Goal: Task Accomplishment & Management: Complete application form

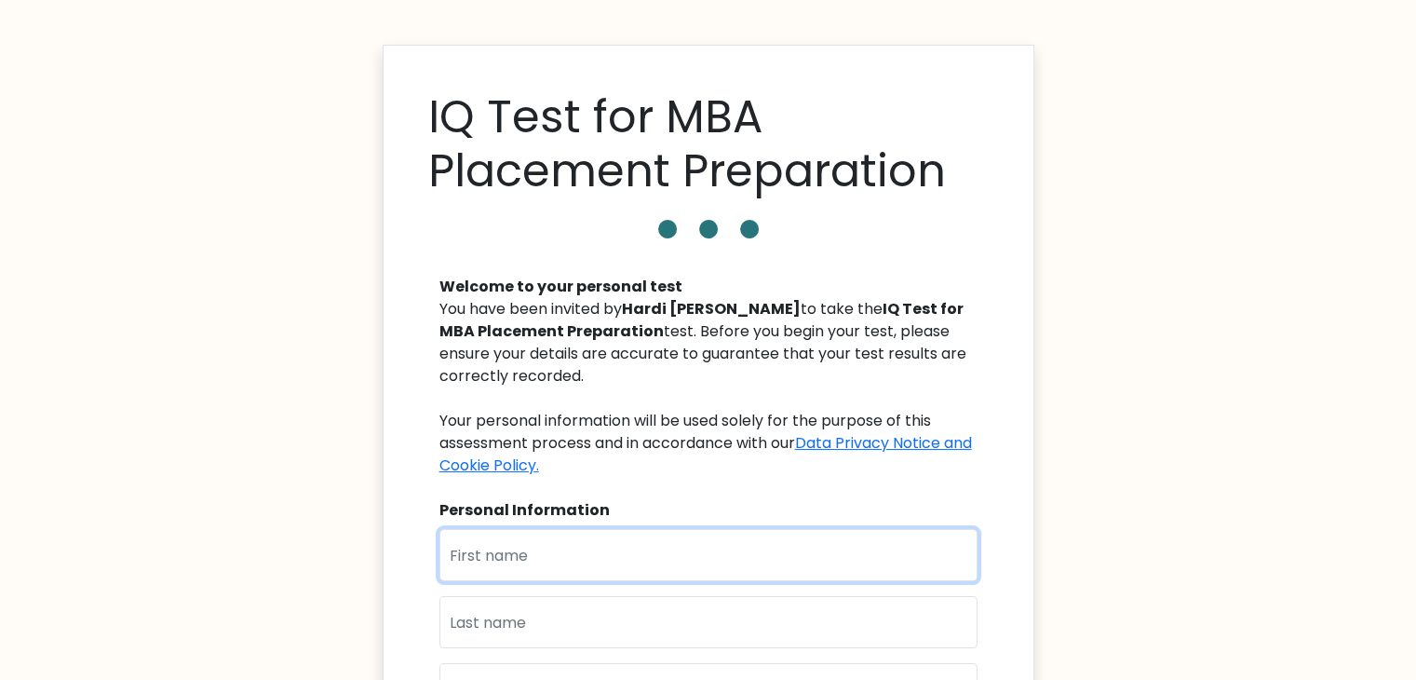
click at [507, 557] on input "text" at bounding box center [708, 555] width 538 height 52
type input "srushti"
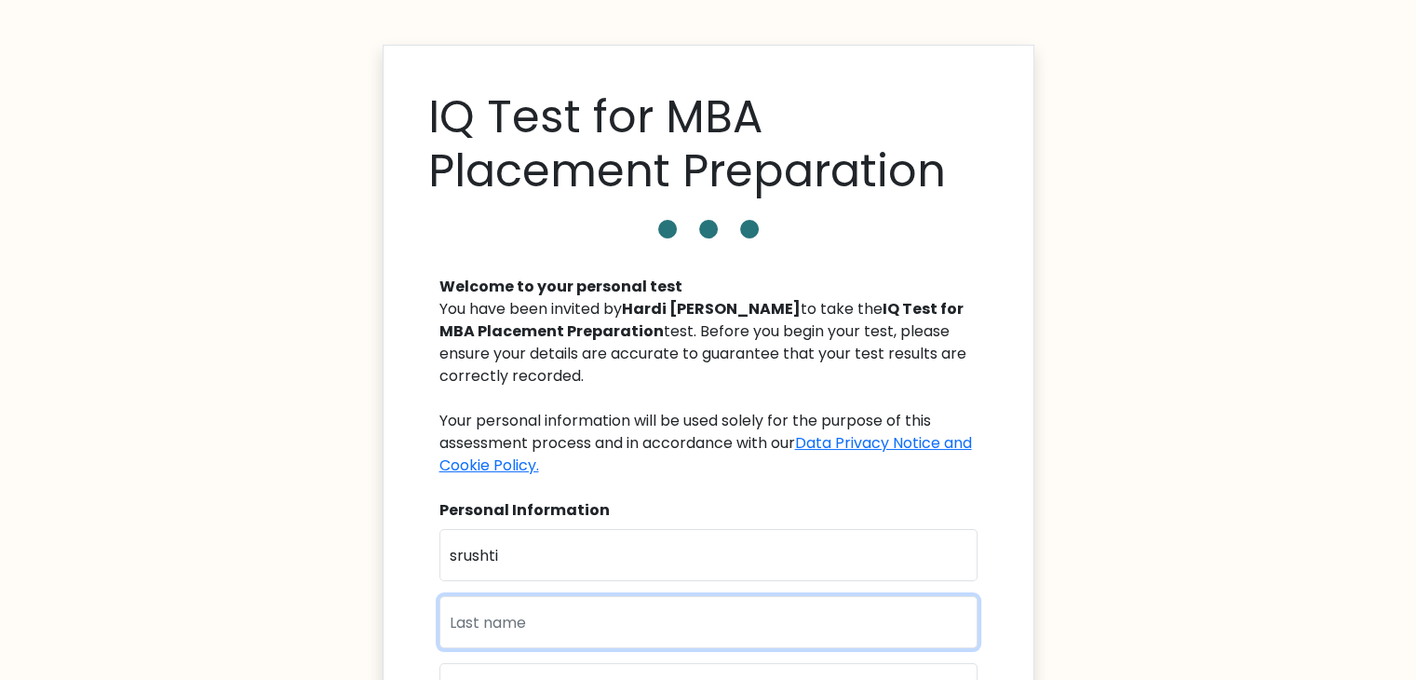
click at [486, 618] on input "text" at bounding box center [708, 622] width 538 height 52
type input "a"
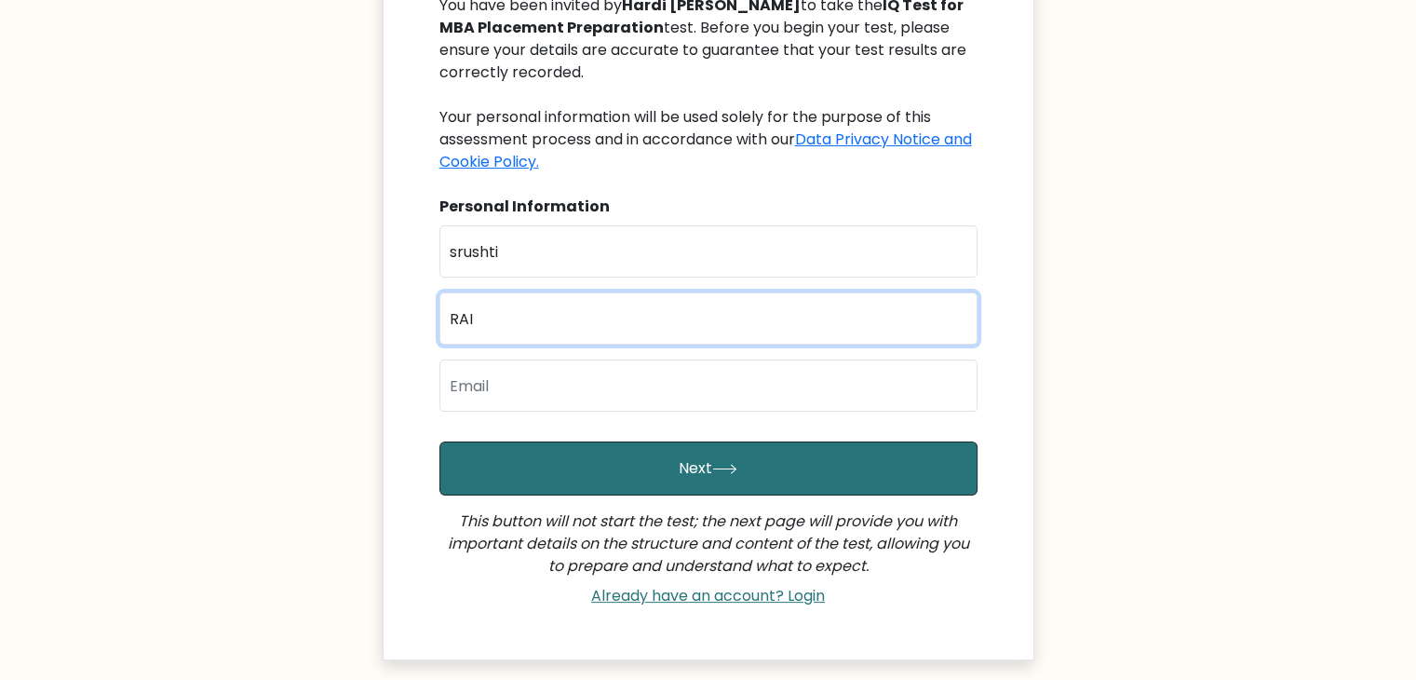
scroll to position [313, 0]
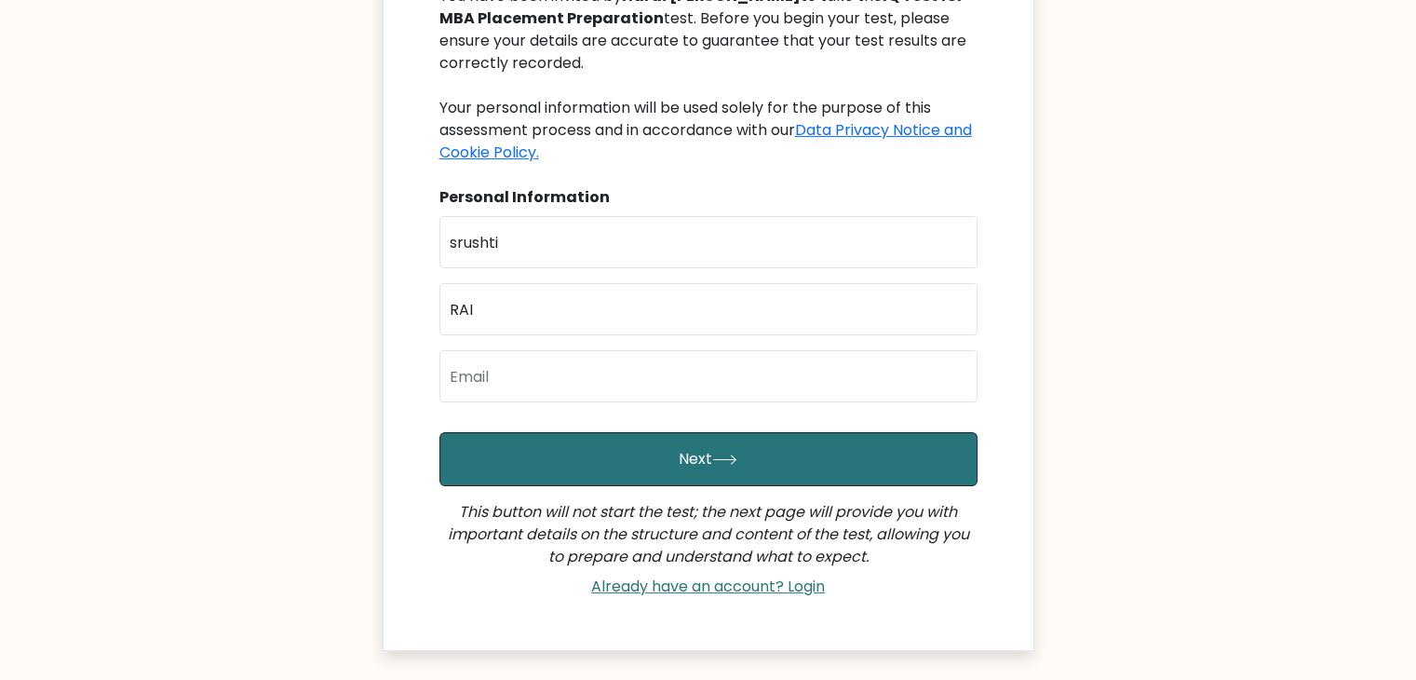
click at [499, 335] on div "First Name [PERSON_NAME] Last Name RAI Email" at bounding box center [708, 316] width 538 height 201
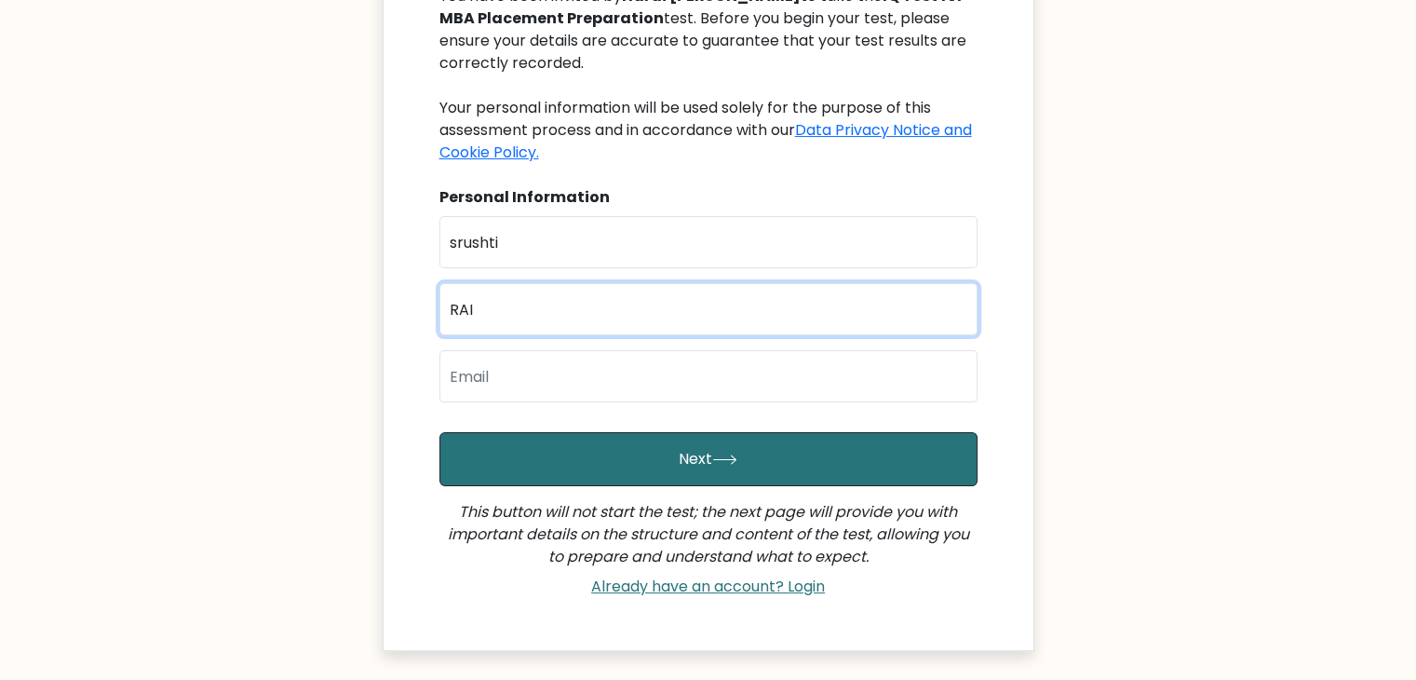
click at [518, 295] on input "RAI" at bounding box center [708, 309] width 538 height 52
type input "Rai"
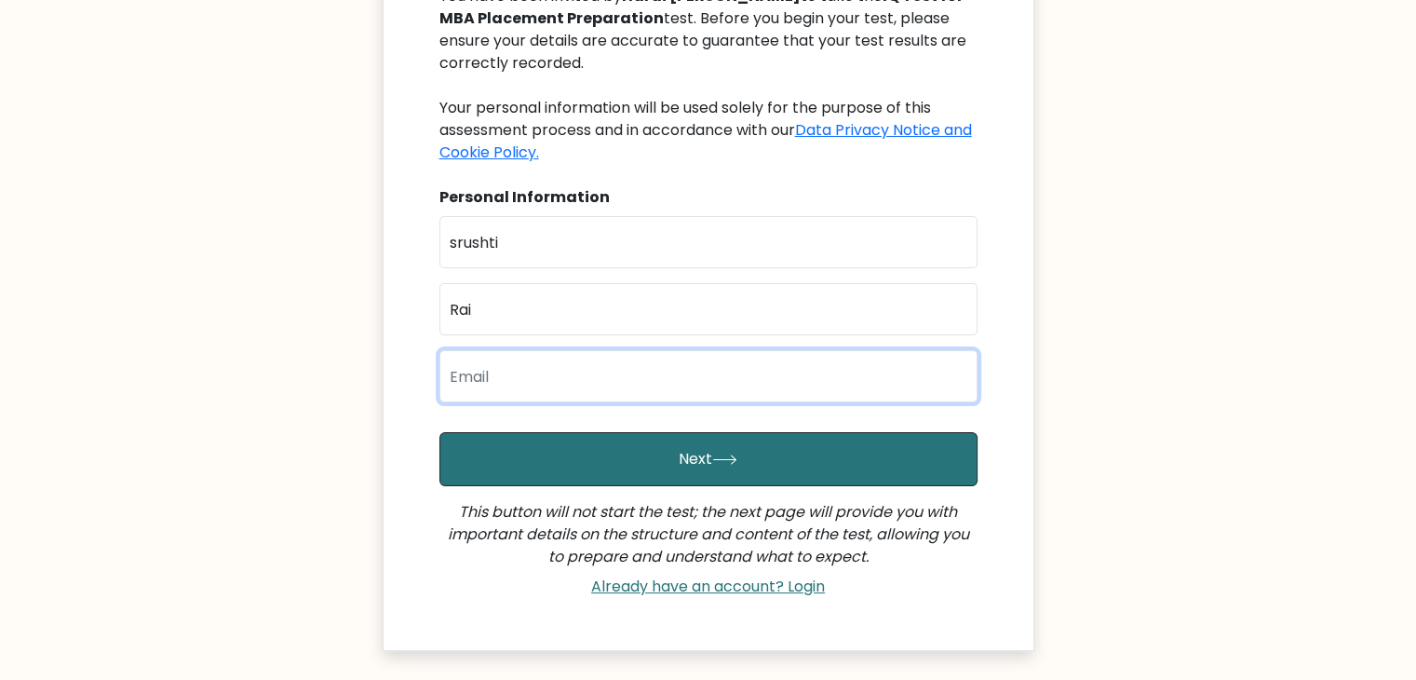
click at [485, 387] on input "email" at bounding box center [708, 376] width 538 height 52
type input "[EMAIL_ADDRESS][DOMAIN_NAME]"
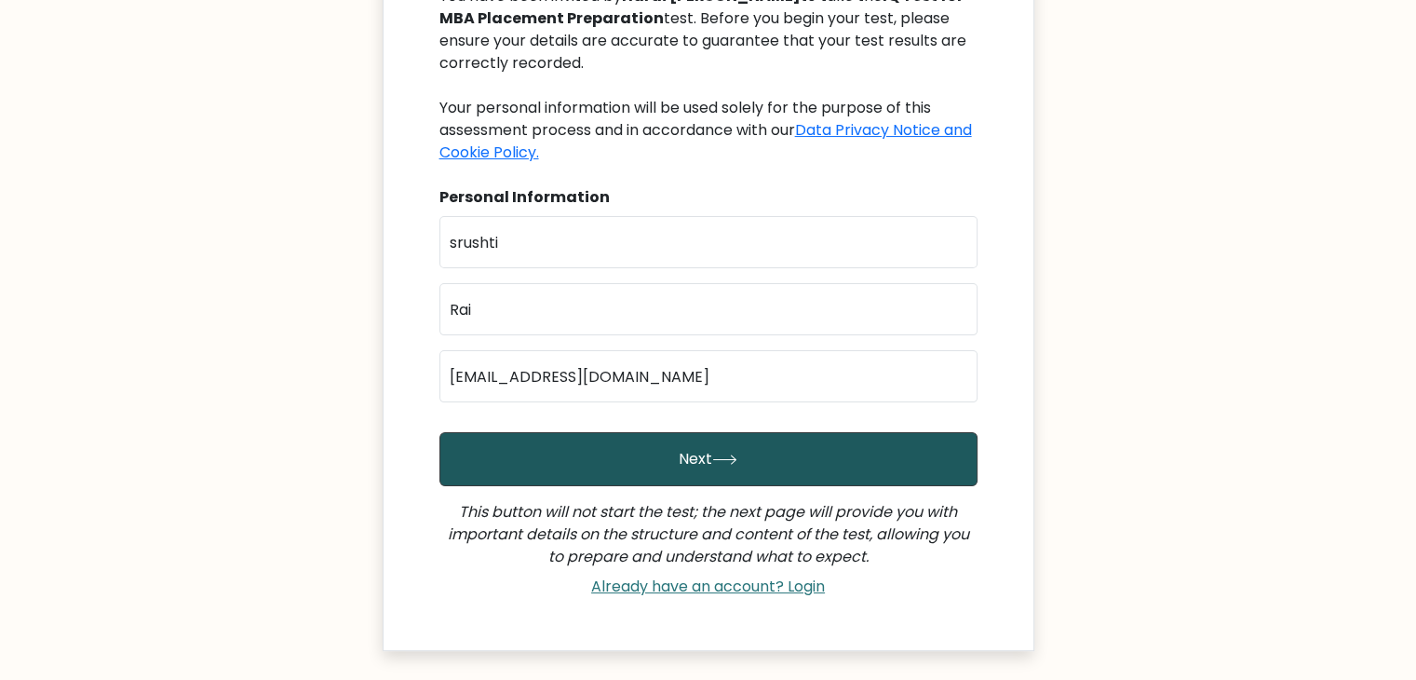
click at [519, 451] on button "Next" at bounding box center [708, 459] width 538 height 54
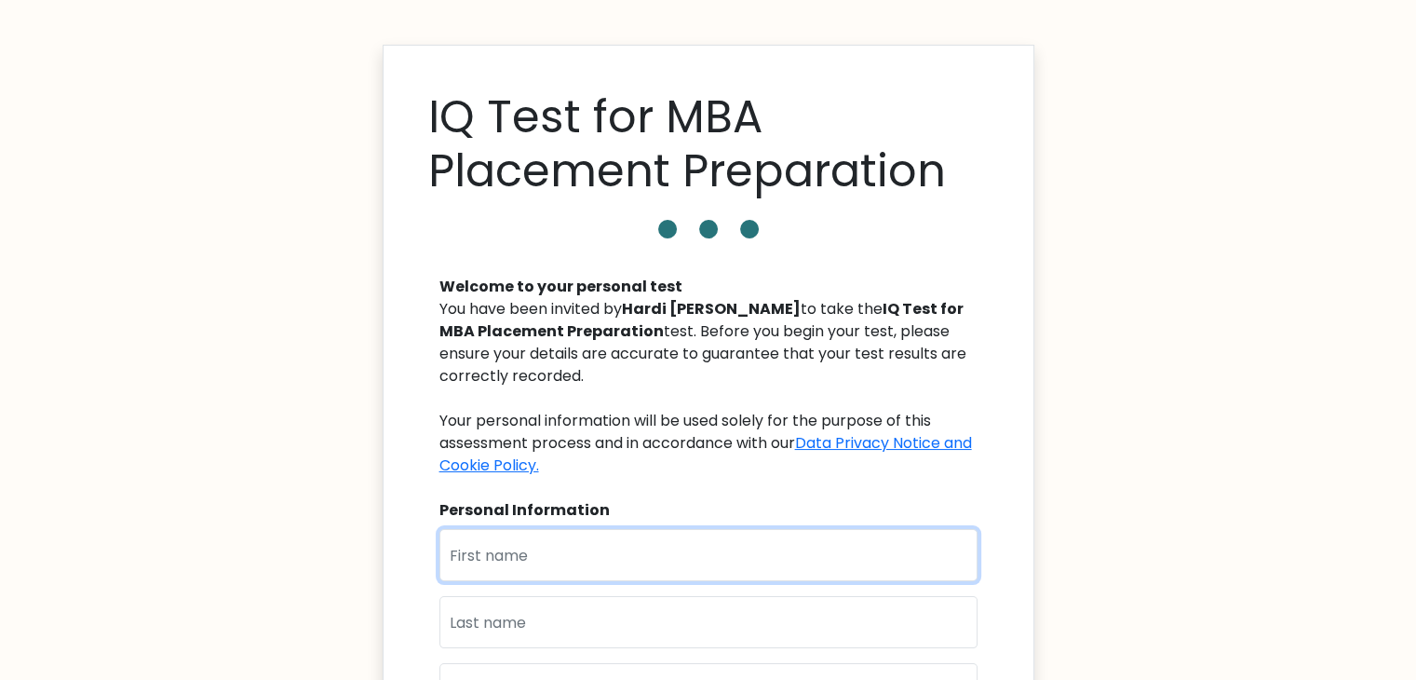
click at [474, 562] on input "text" at bounding box center [708, 555] width 538 height 52
type input "srushti"
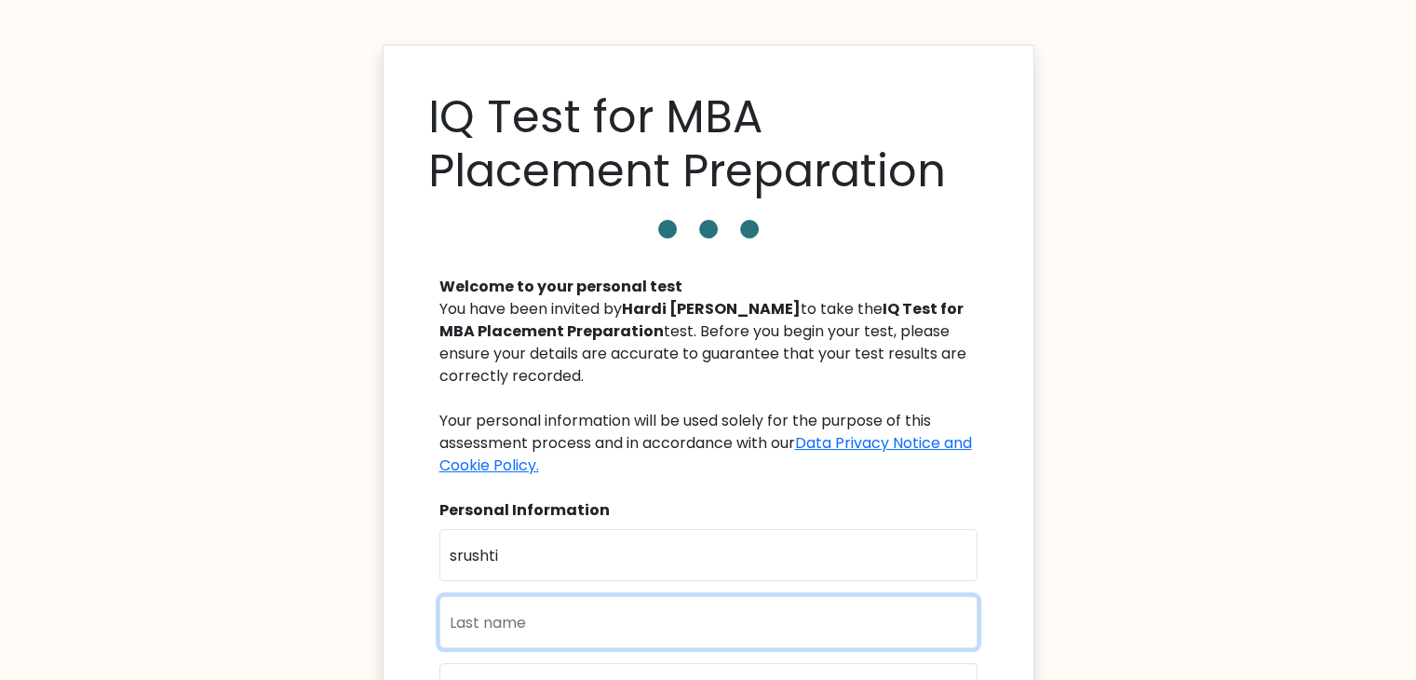
click at [473, 613] on input "text" at bounding box center [708, 622] width 538 height 52
type input "Rai"
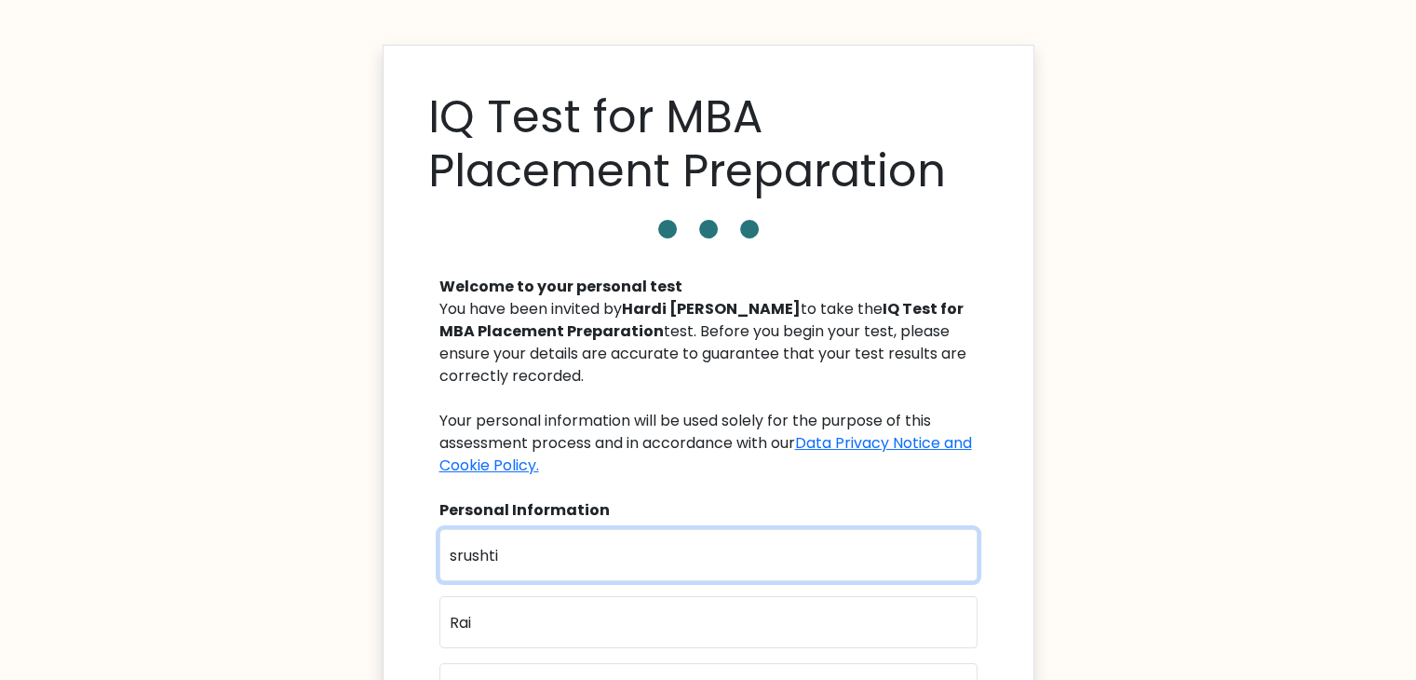
click at [455, 546] on input "srushti" at bounding box center [708, 555] width 538 height 52
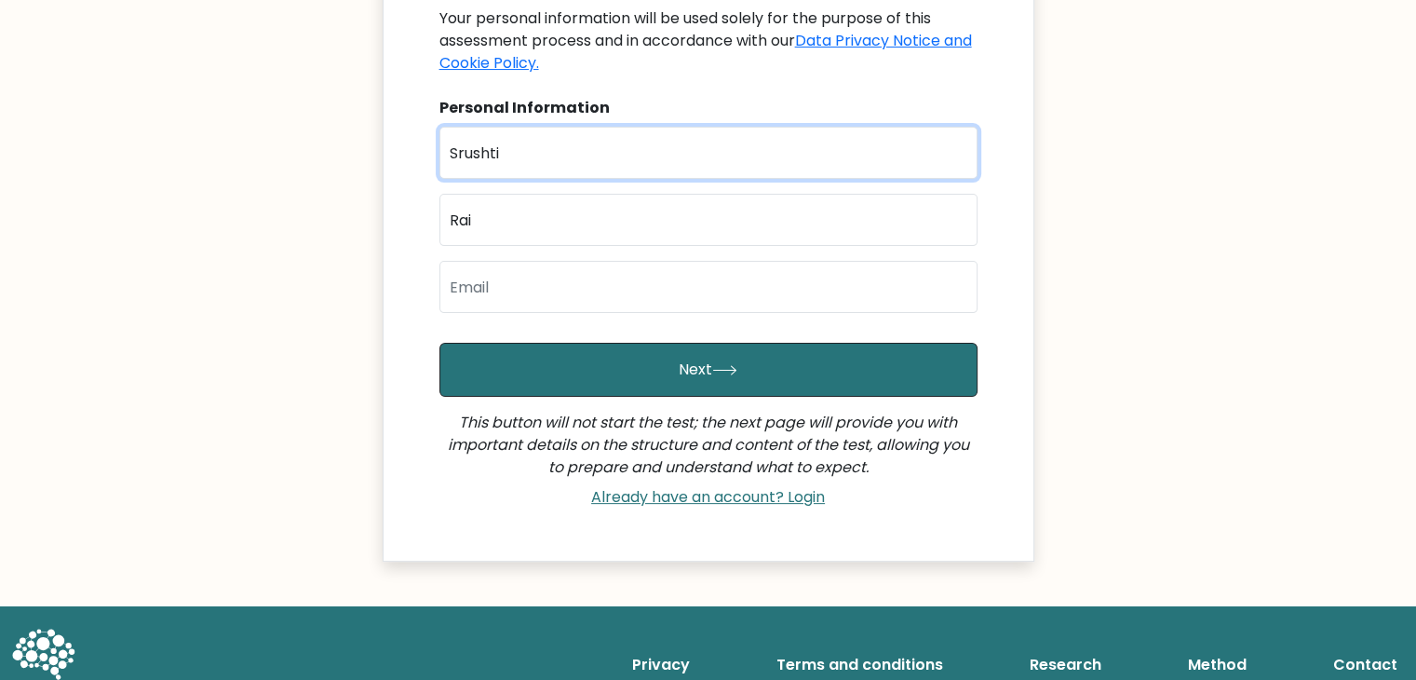
scroll to position [442, 0]
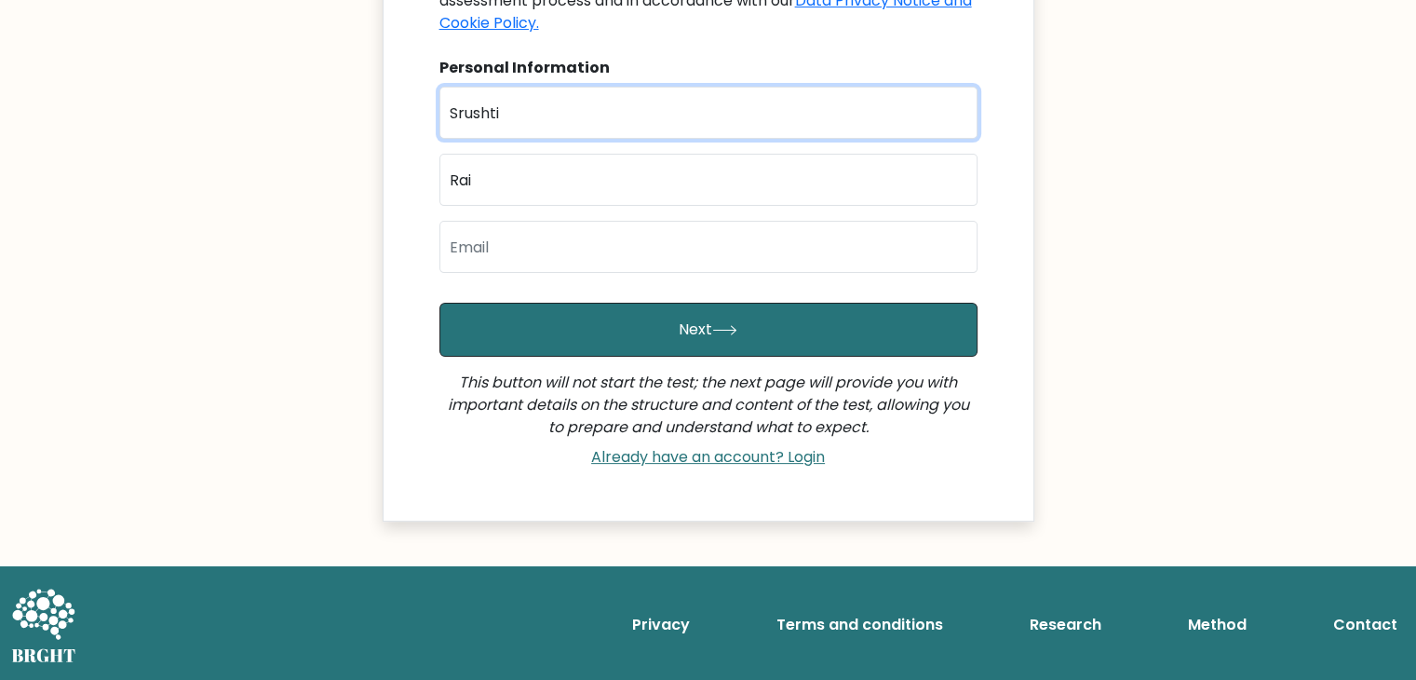
type input "Srushti"
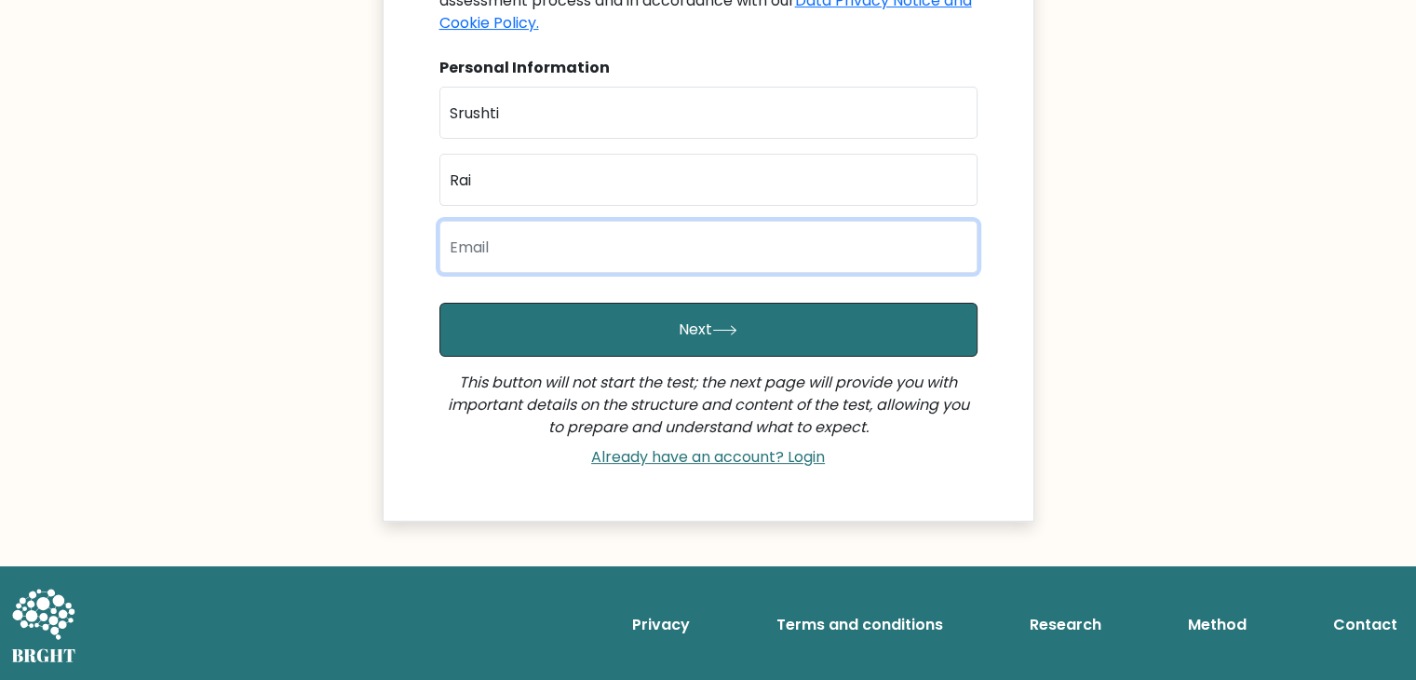
click at [514, 248] on input "email" at bounding box center [708, 247] width 538 height 52
type input "24mba159@charusat.edu.in"
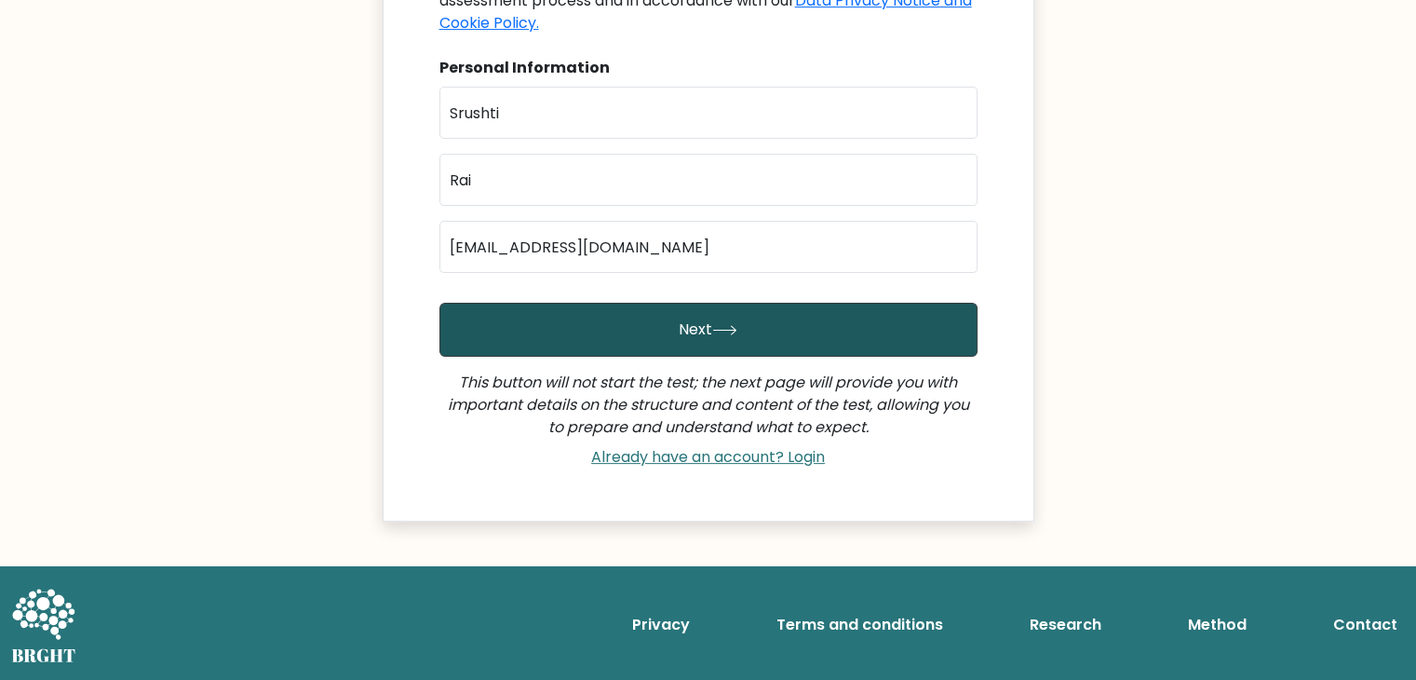
click at [569, 330] on button "Next" at bounding box center [708, 330] width 538 height 54
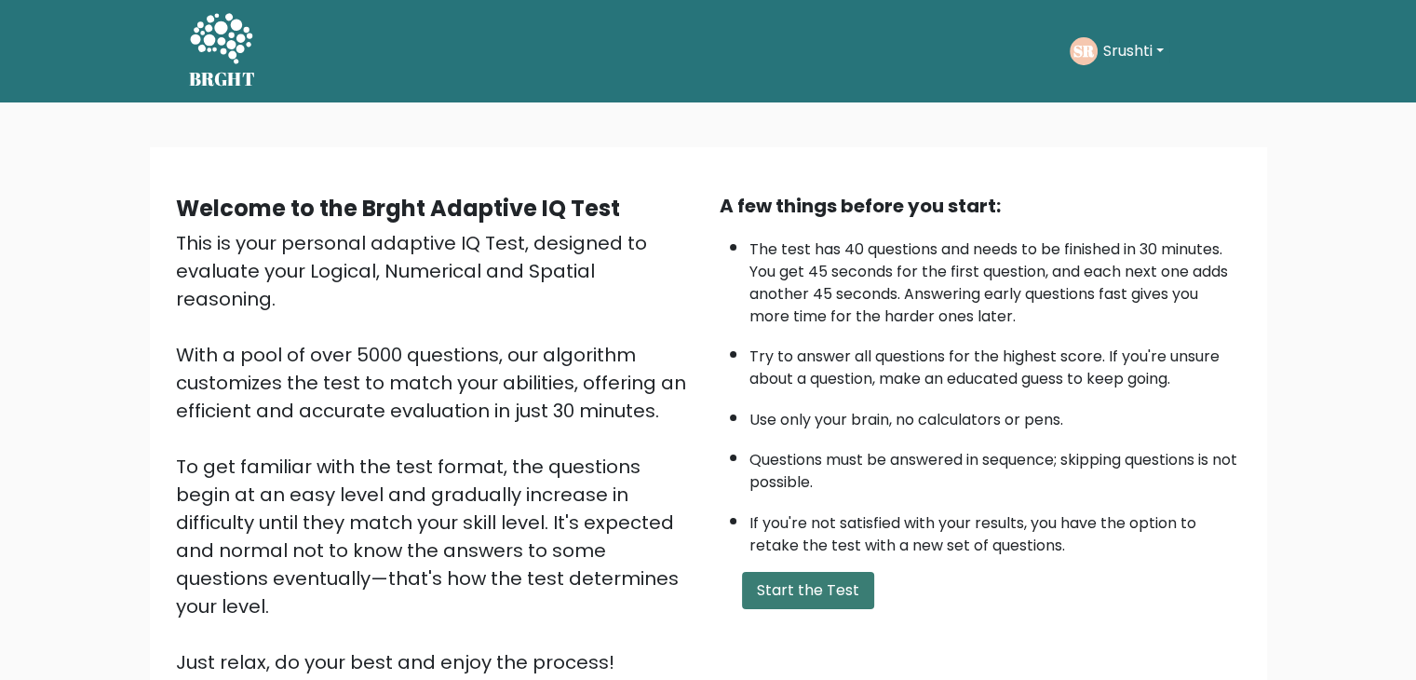
click at [784, 572] on button "Start the Test" at bounding box center [808, 590] width 132 height 37
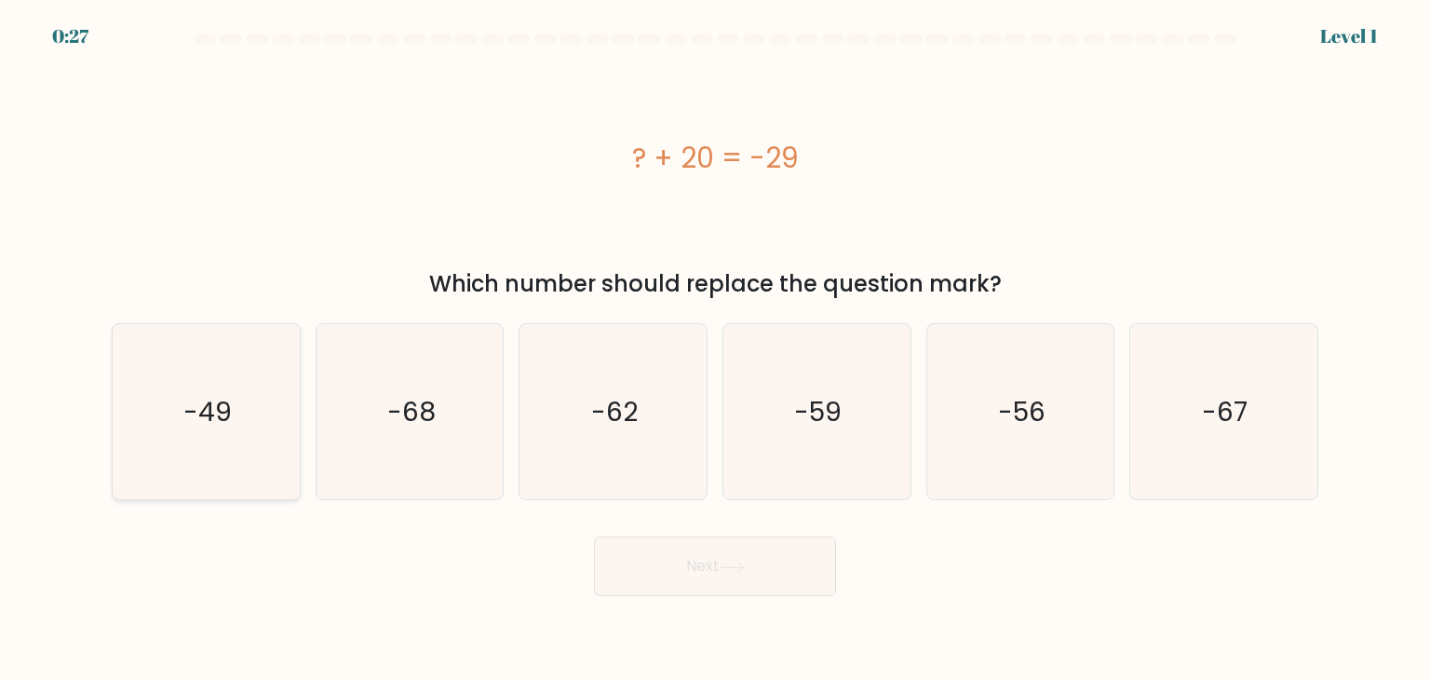
click at [242, 381] on icon "-49" at bounding box center [205, 411] width 175 height 175
click at [715, 349] on input "a. -49" at bounding box center [715, 344] width 1 height 9
radio input "true"
click at [731, 582] on button "Next" at bounding box center [715, 566] width 242 height 60
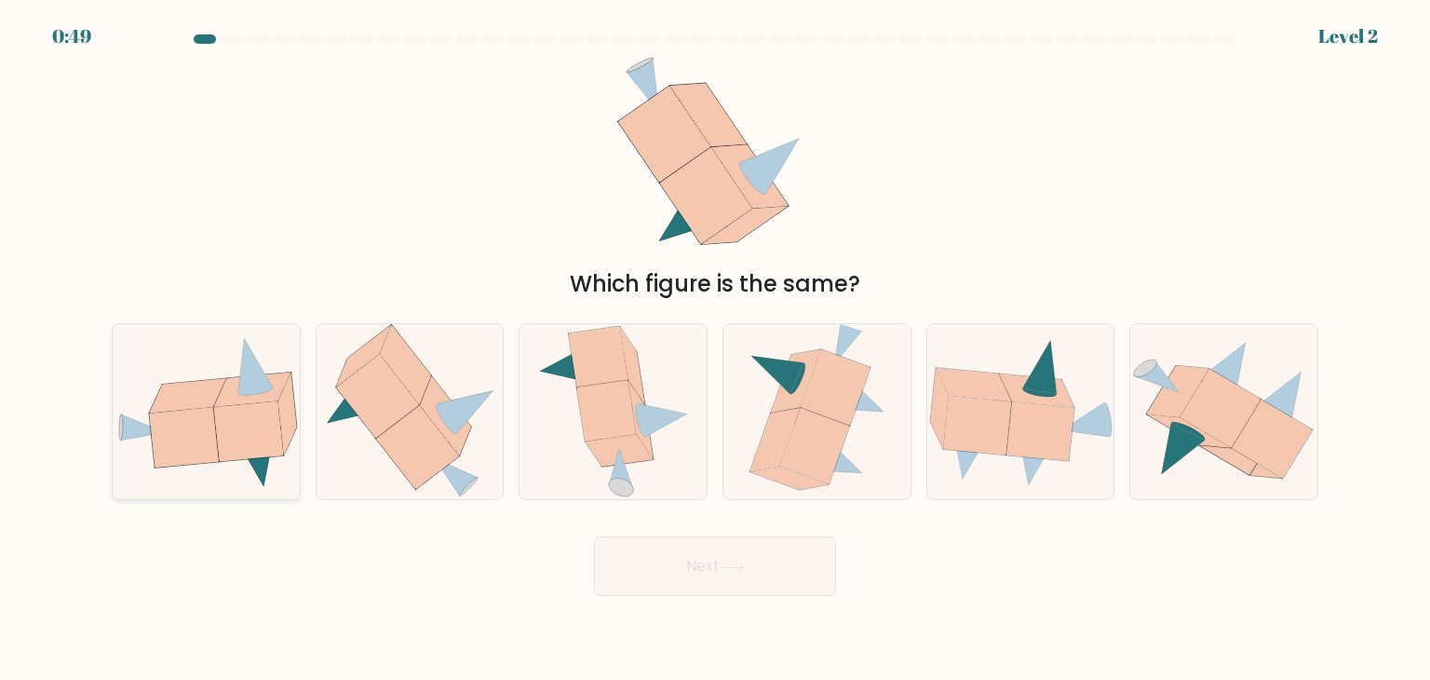
click at [190, 446] on icon at bounding box center [183, 438] width 69 height 60
click at [715, 349] on input "a." at bounding box center [715, 344] width 1 height 9
radio input "true"
click at [722, 571] on button "Next" at bounding box center [715, 566] width 242 height 60
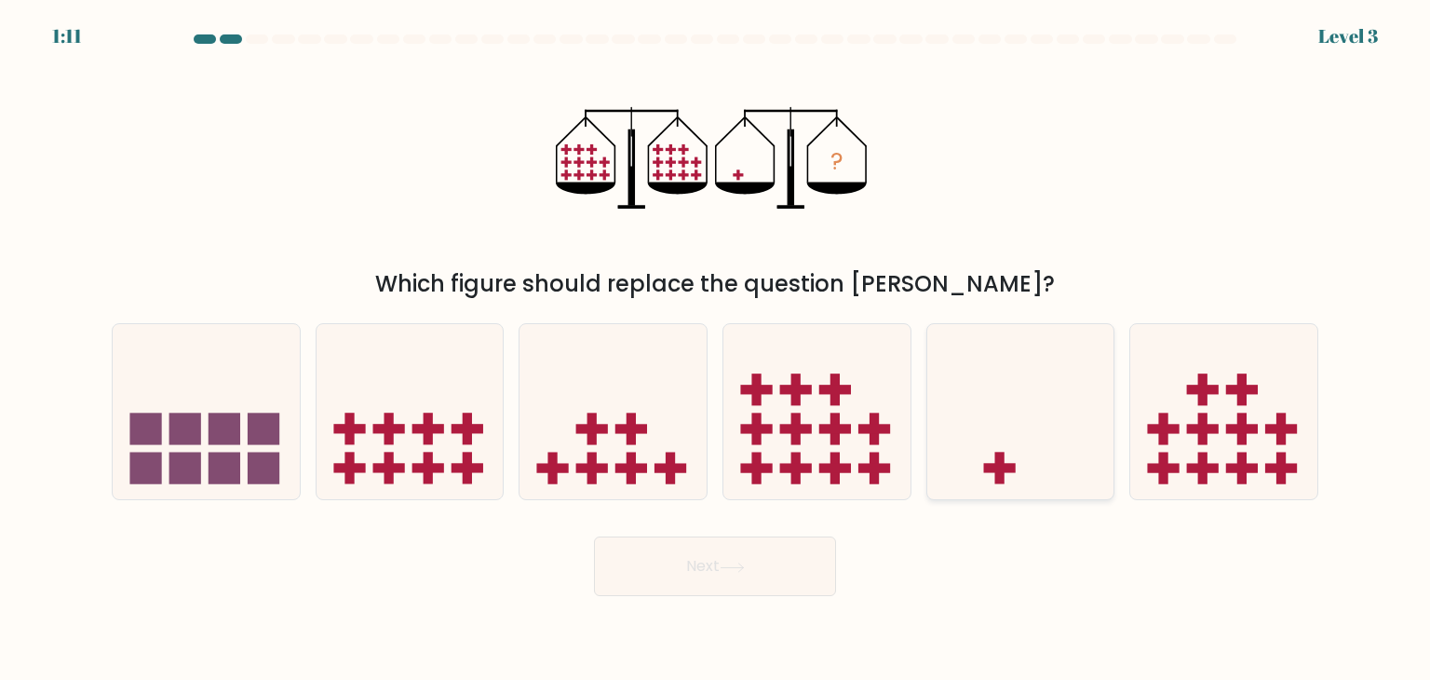
click at [1054, 453] on icon at bounding box center [1020, 411] width 187 height 155
click at [716, 349] on input "e." at bounding box center [715, 344] width 1 height 9
radio input "true"
click at [697, 574] on button "Next" at bounding box center [715, 566] width 242 height 60
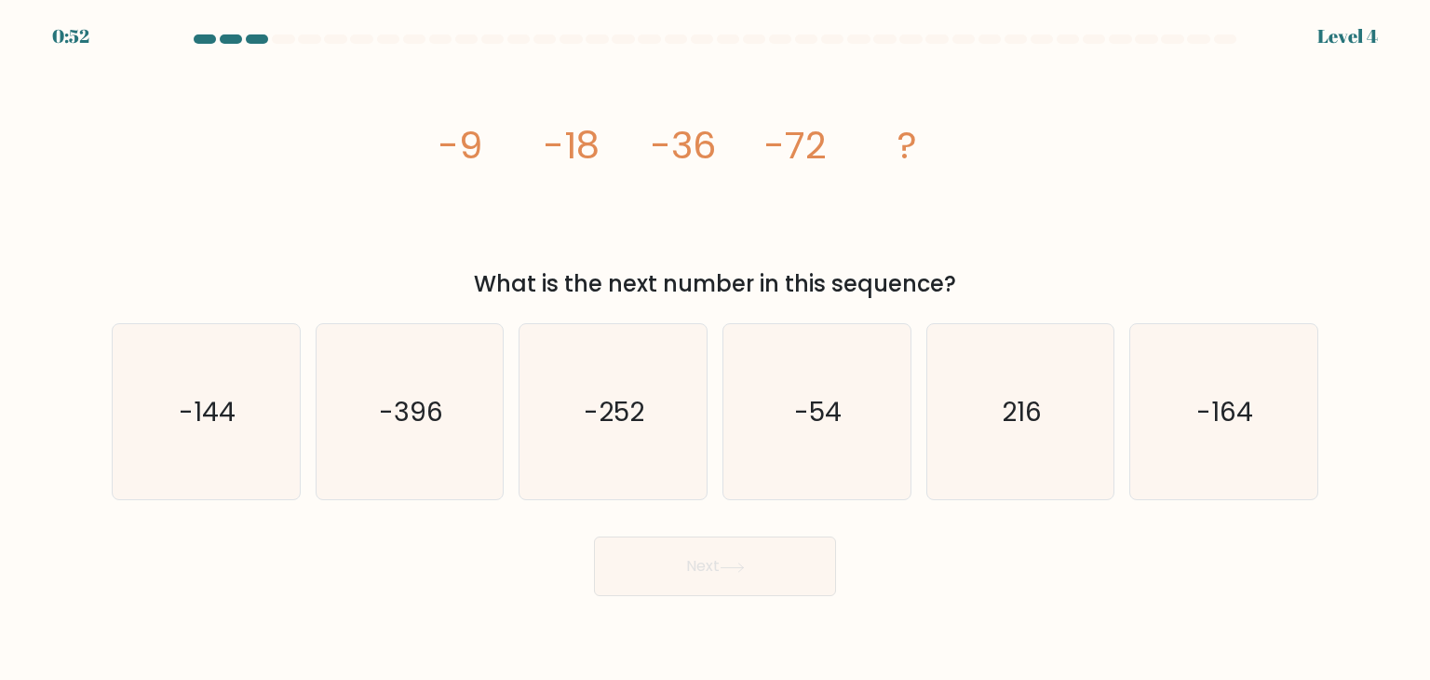
click at [235, 511] on form at bounding box center [715, 314] width 1430 height 561
click at [231, 502] on form at bounding box center [715, 314] width 1430 height 561
click at [231, 476] on icon "-144" at bounding box center [205, 411] width 175 height 175
click at [715, 349] on input "a. -144" at bounding box center [715, 344] width 1 height 9
radio input "true"
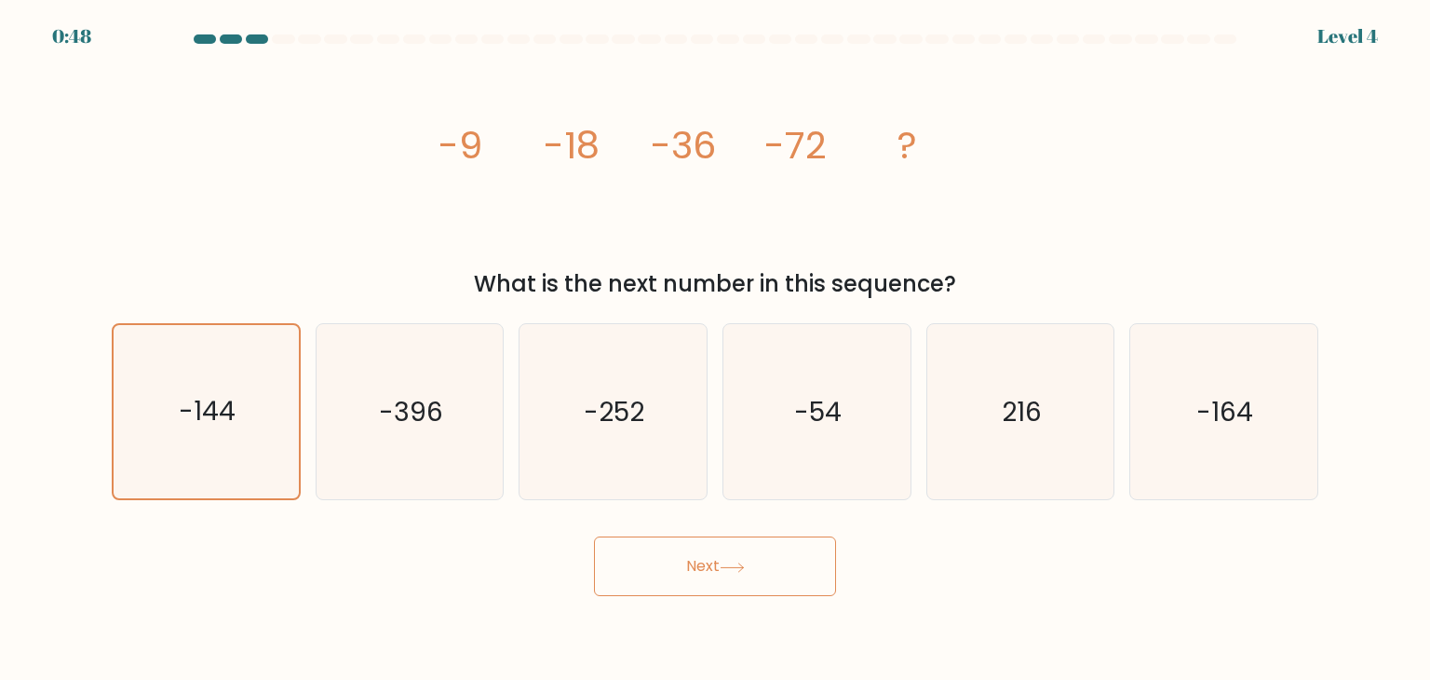
click at [700, 586] on button "Next" at bounding box center [715, 566] width 242 height 60
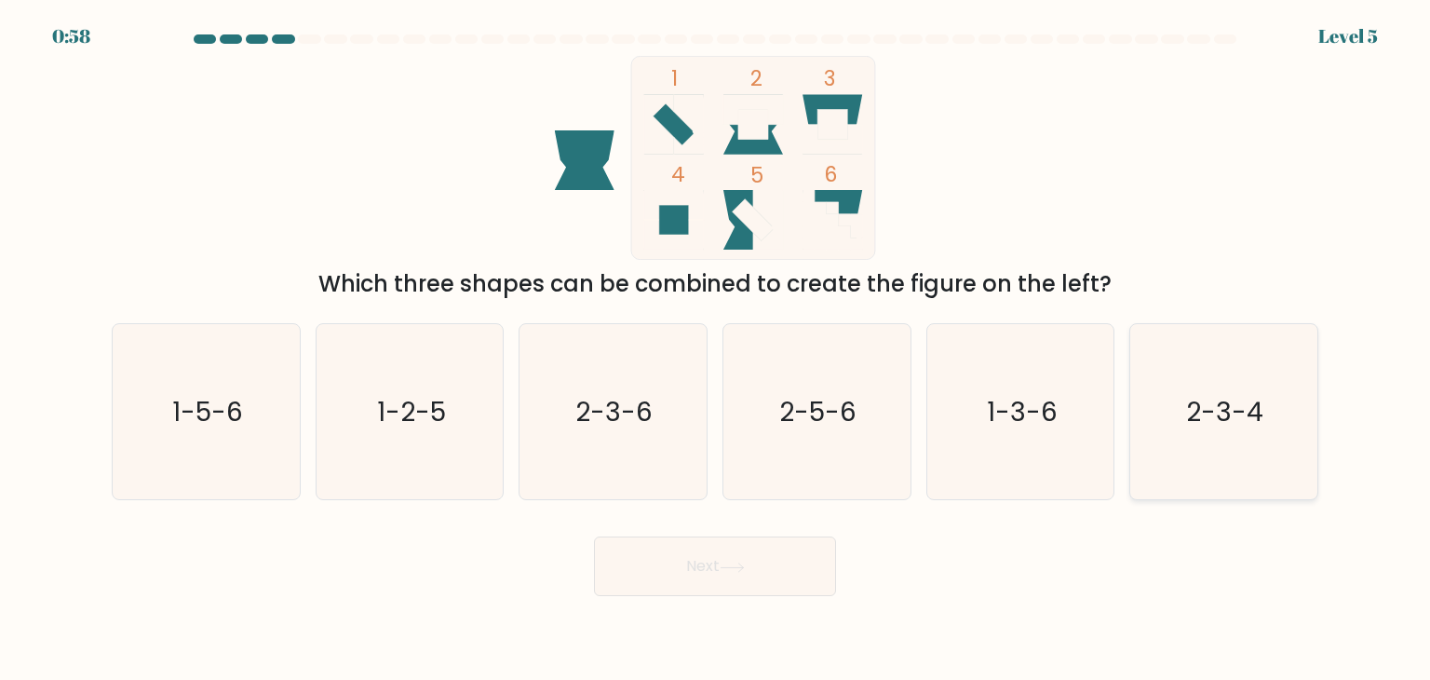
click at [1279, 406] on icon "2-3-4" at bounding box center [1223, 411] width 175 height 175
click at [716, 349] on input "f. 2-3-4" at bounding box center [715, 344] width 1 height 9
radio input "true"
click at [704, 559] on button "Next" at bounding box center [715, 566] width 242 height 60
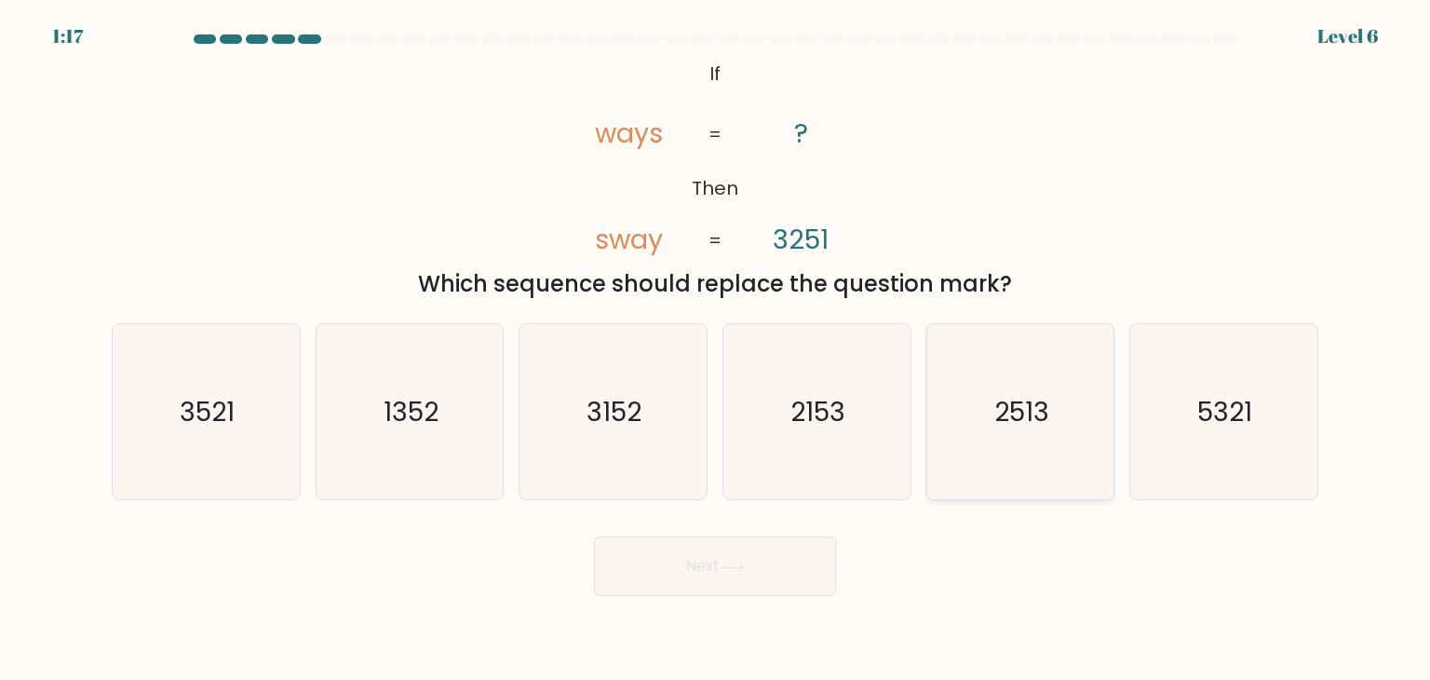
click at [1065, 424] on icon "2513" at bounding box center [1020, 411] width 175 height 175
click at [716, 349] on input "e. 2513" at bounding box center [715, 344] width 1 height 9
radio input "true"
click at [748, 578] on button "Next" at bounding box center [715, 566] width 242 height 60
click at [713, 566] on button "Next" at bounding box center [715, 566] width 242 height 60
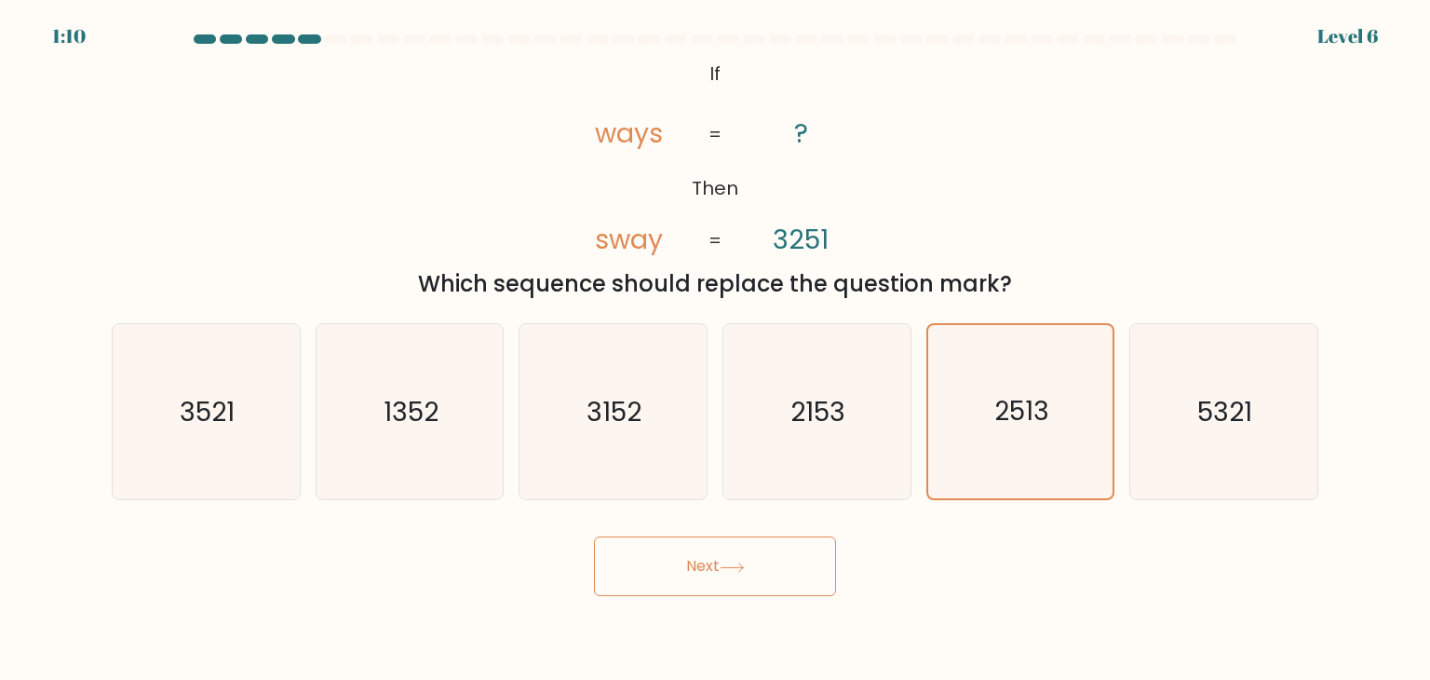
click at [713, 566] on button "Next" at bounding box center [715, 566] width 242 height 60
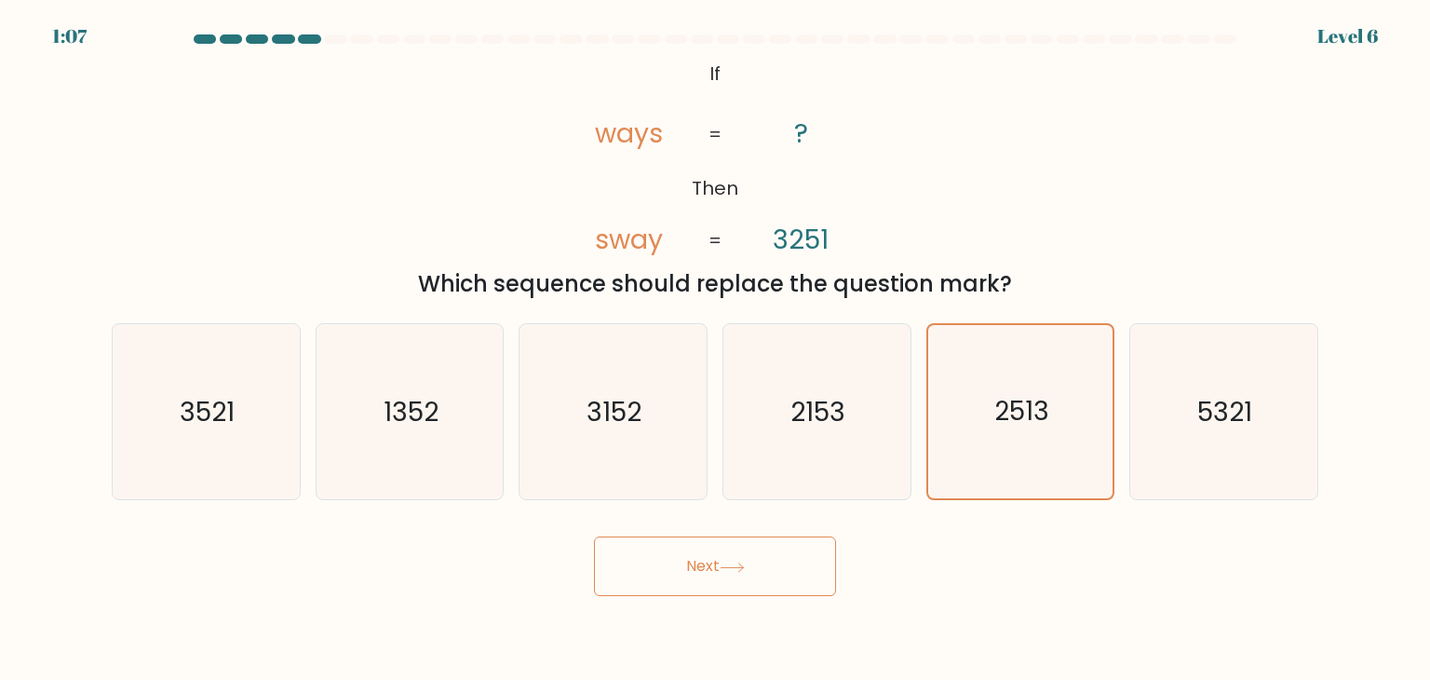
click at [713, 566] on button "Next" at bounding box center [715, 566] width 242 height 60
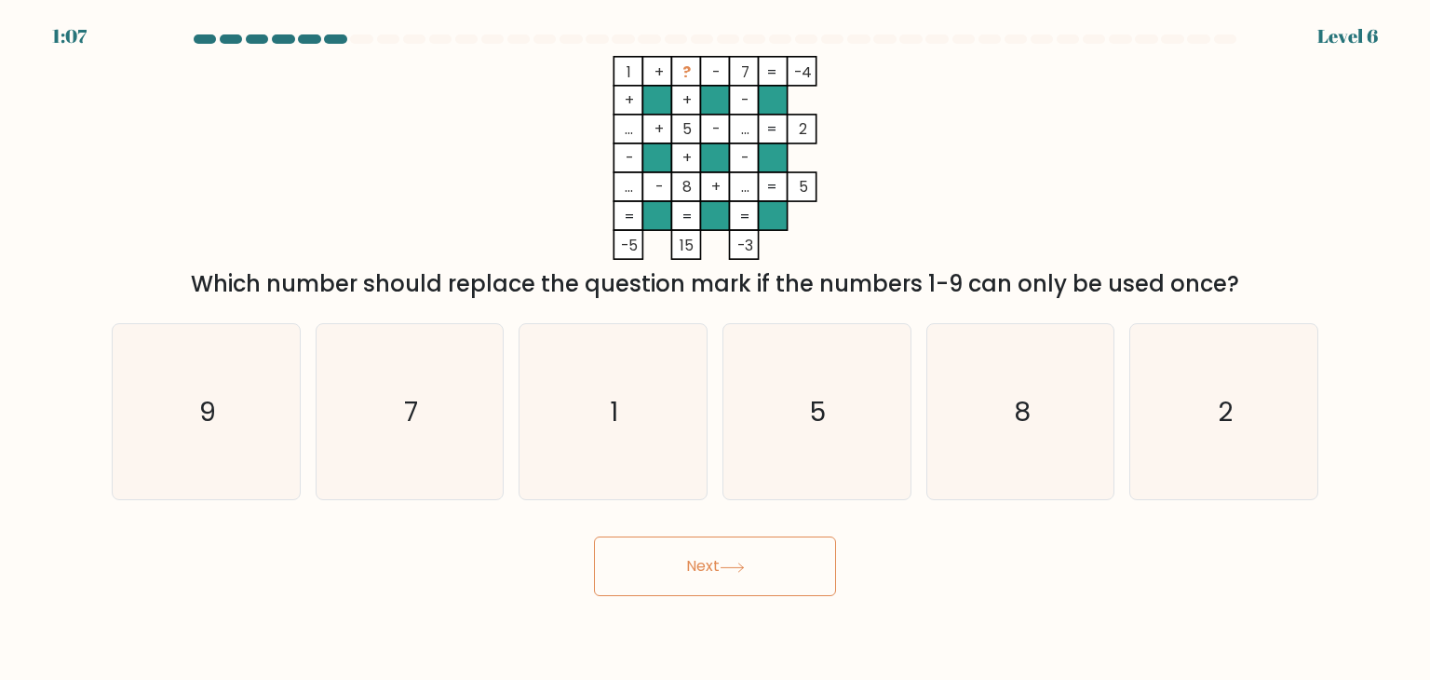
click at [713, 566] on button "Next" at bounding box center [715, 566] width 242 height 60
click at [998, 579] on div "Next" at bounding box center [715, 559] width 1229 height 74
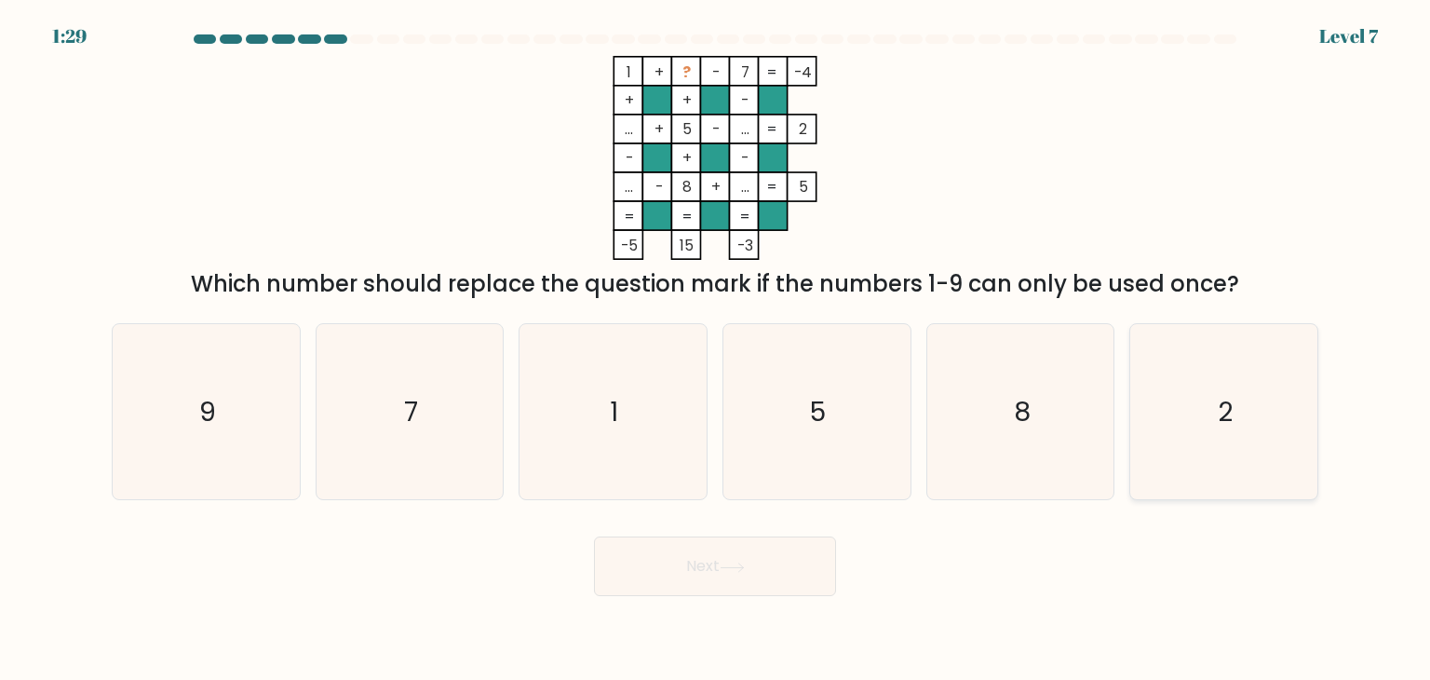
click at [1205, 392] on icon "2" at bounding box center [1223, 411] width 175 height 175
click at [716, 349] on input "f. 2" at bounding box center [715, 344] width 1 height 9
radio input "true"
click at [744, 564] on icon at bounding box center [732, 567] width 25 height 10
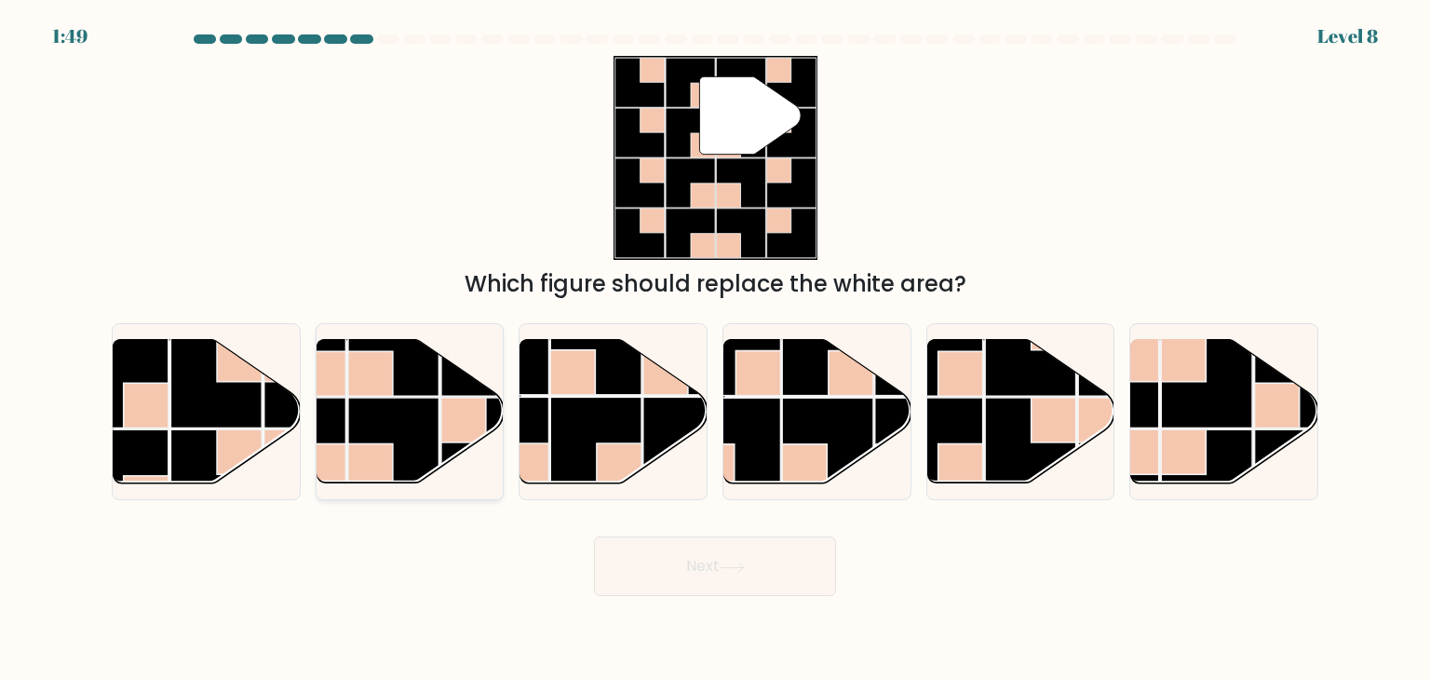
click at [395, 407] on rect at bounding box center [393, 443] width 91 height 91
click at [715, 349] on input "b." at bounding box center [715, 344] width 1 height 9
radio input "true"
click at [742, 582] on button "Next" at bounding box center [715, 566] width 242 height 60
click at [734, 566] on icon at bounding box center [732, 567] width 25 height 10
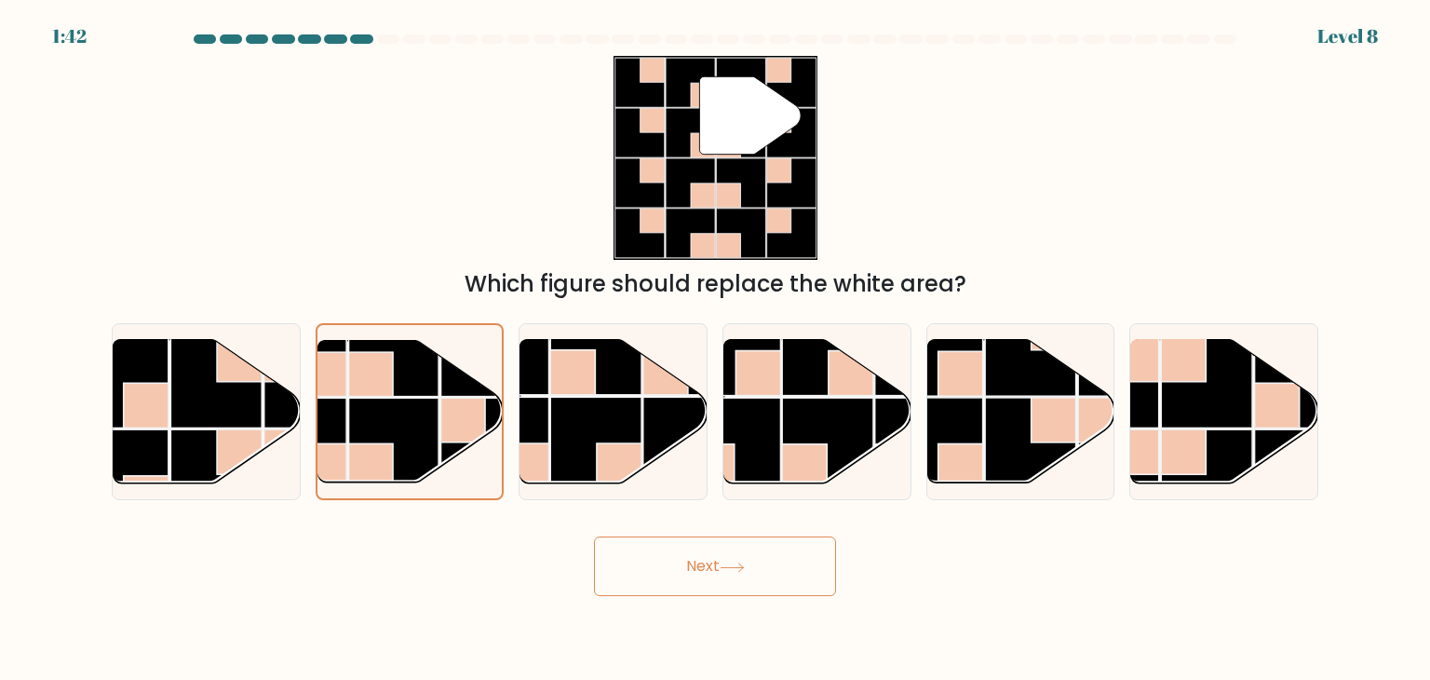
click at [734, 566] on icon at bounding box center [732, 567] width 25 height 10
click at [734, 567] on icon at bounding box center [732, 567] width 25 height 10
click at [734, 567] on icon at bounding box center [732, 566] width 22 height 8
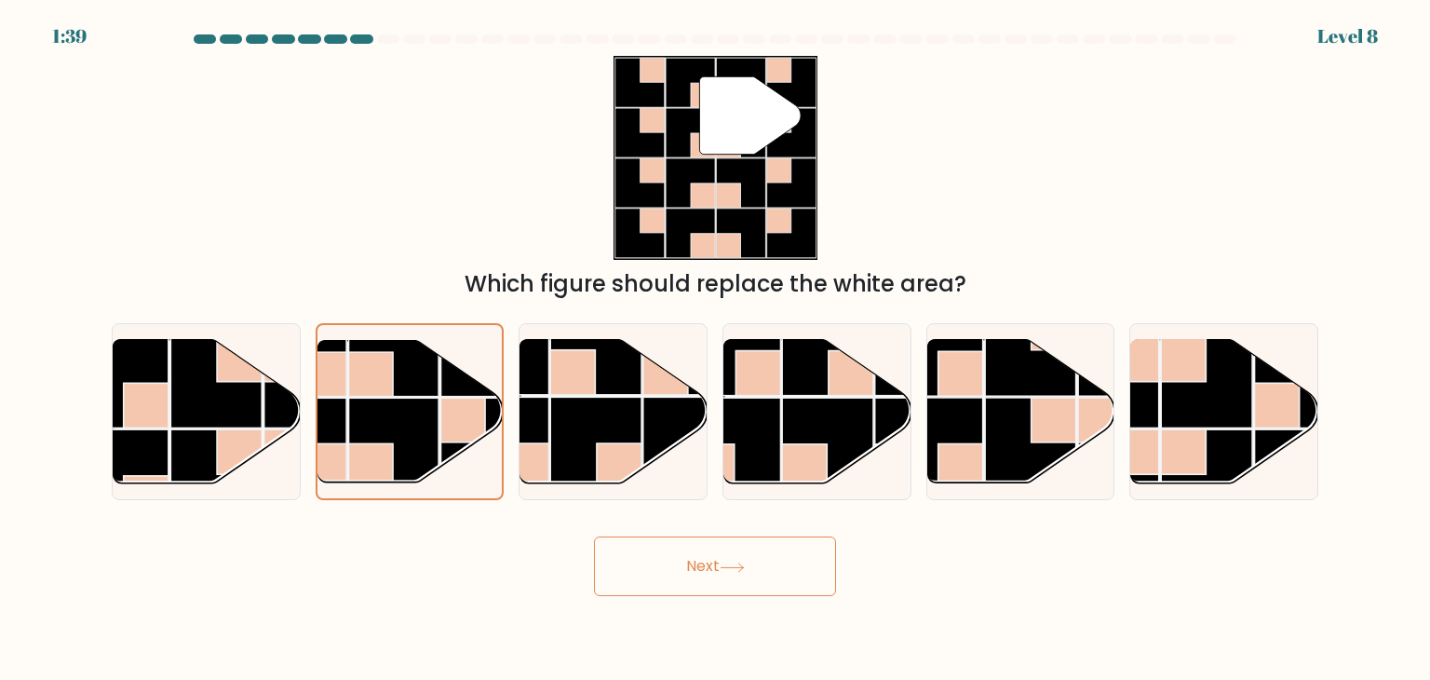
click at [734, 567] on icon at bounding box center [732, 566] width 22 height 8
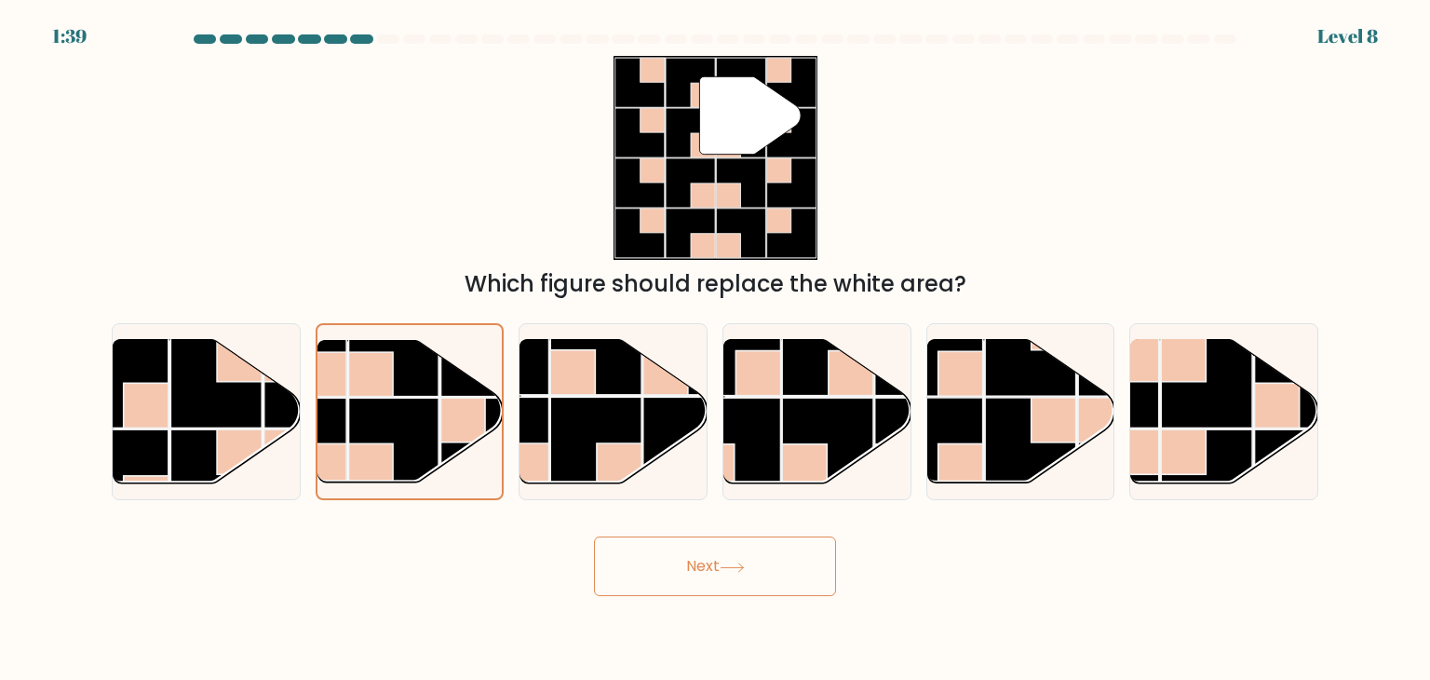
click at [734, 567] on icon at bounding box center [732, 566] width 22 height 8
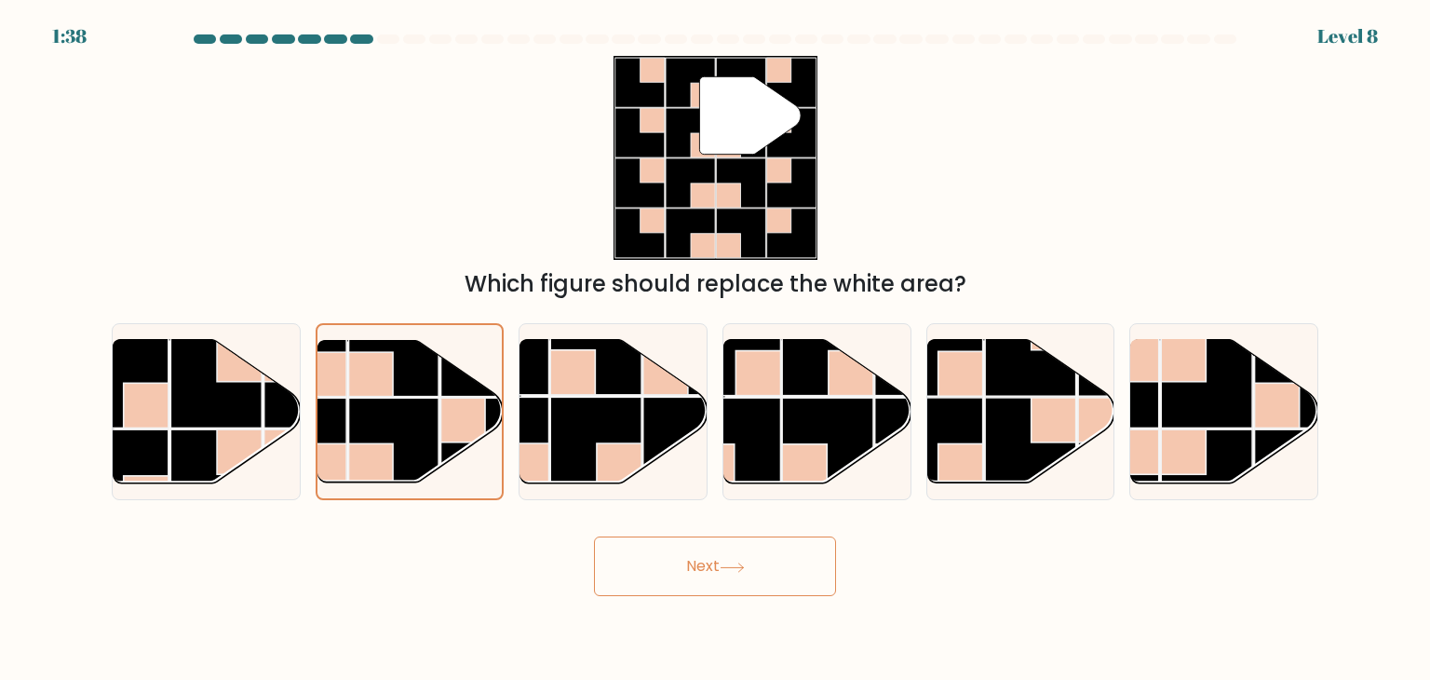
click at [734, 567] on icon at bounding box center [732, 566] width 22 height 8
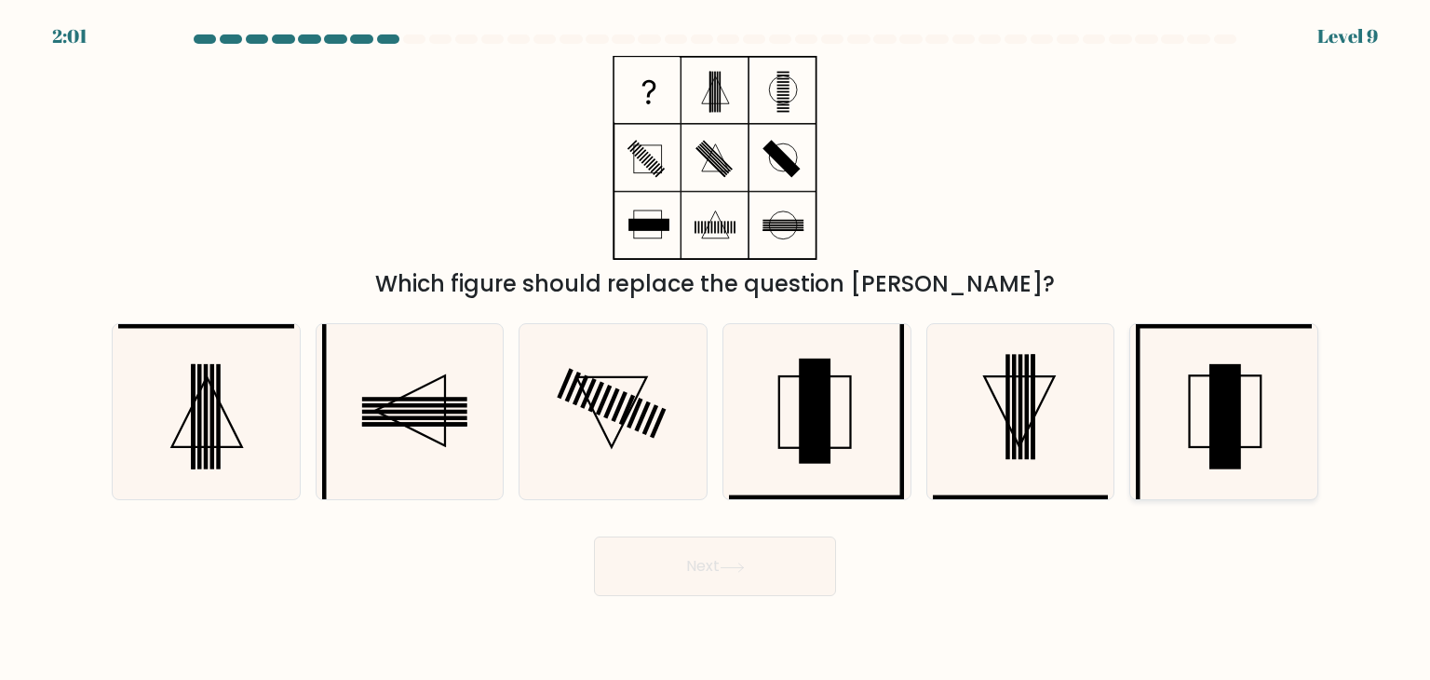
click at [1204, 398] on icon at bounding box center [1223, 411] width 175 height 175
click at [716, 349] on input "f." at bounding box center [715, 344] width 1 height 9
radio input "true"
click at [700, 577] on button "Next" at bounding box center [715, 566] width 242 height 60
click at [737, 557] on button "Next" at bounding box center [715, 566] width 242 height 60
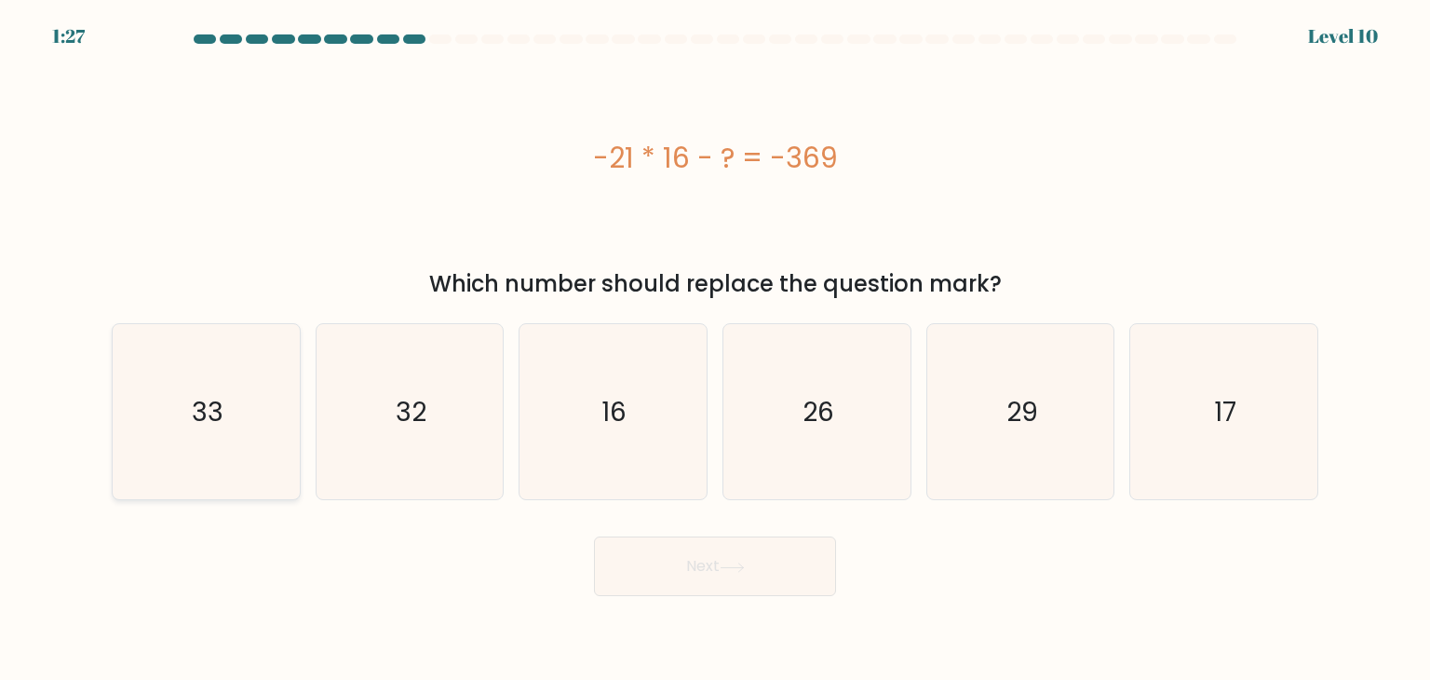
click at [269, 437] on icon "33" at bounding box center [205, 411] width 175 height 175
click at [715, 349] on input "a. 33" at bounding box center [715, 344] width 1 height 9
radio input "true"
click at [699, 559] on button "Next" at bounding box center [715, 566] width 242 height 60
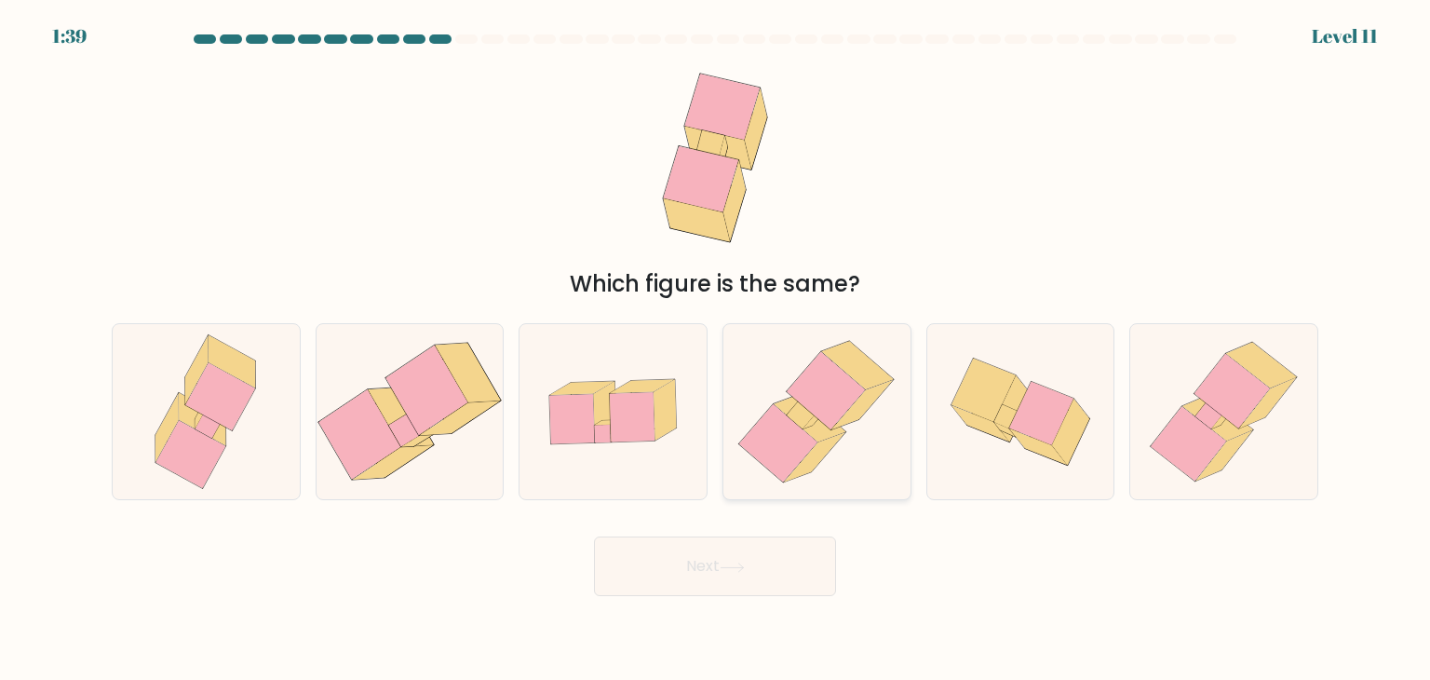
click at [800, 424] on icon at bounding box center [801, 415] width 28 height 28
click at [716, 349] on input "d." at bounding box center [715, 344] width 1 height 9
radio input "true"
click at [678, 573] on button "Next" at bounding box center [715, 566] width 242 height 60
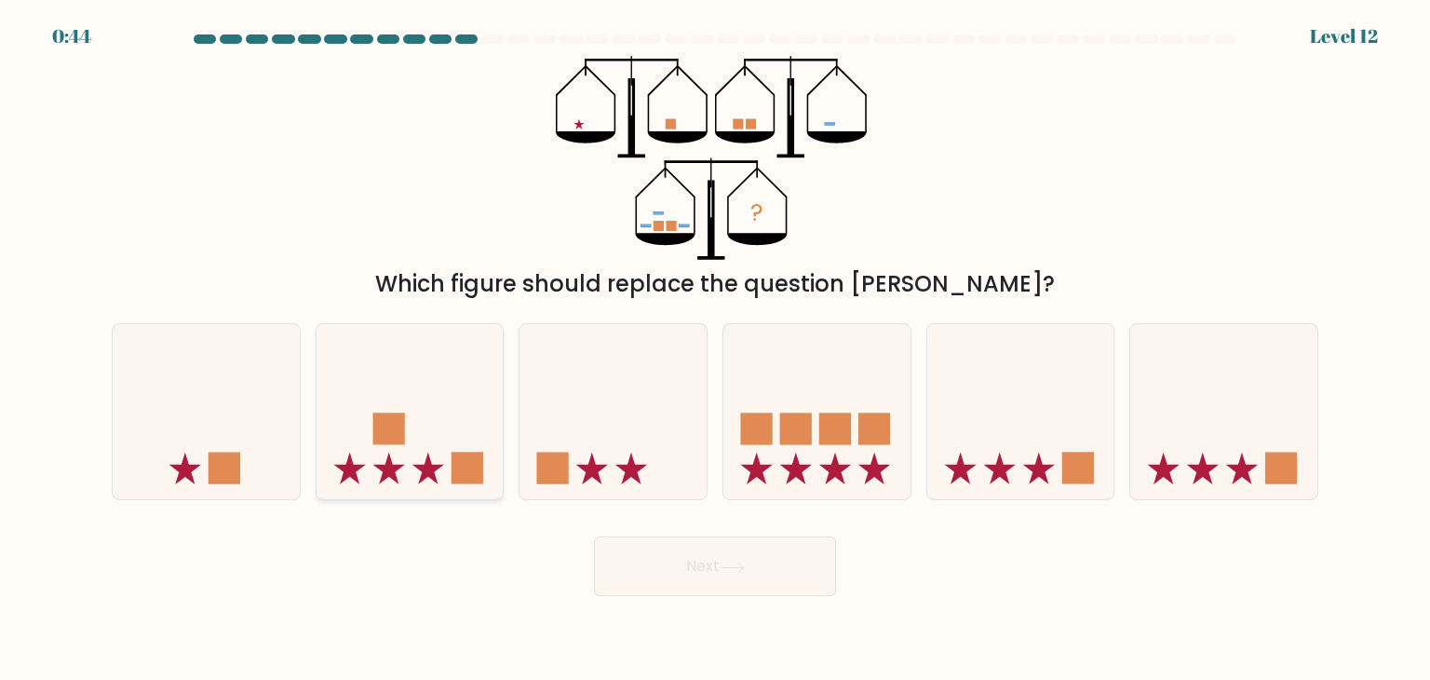
click at [447, 414] on icon at bounding box center [410, 411] width 187 height 155
click at [715, 349] on input "b." at bounding box center [715, 344] width 1 height 9
radio input "true"
click at [723, 556] on button "Next" at bounding box center [715, 566] width 242 height 60
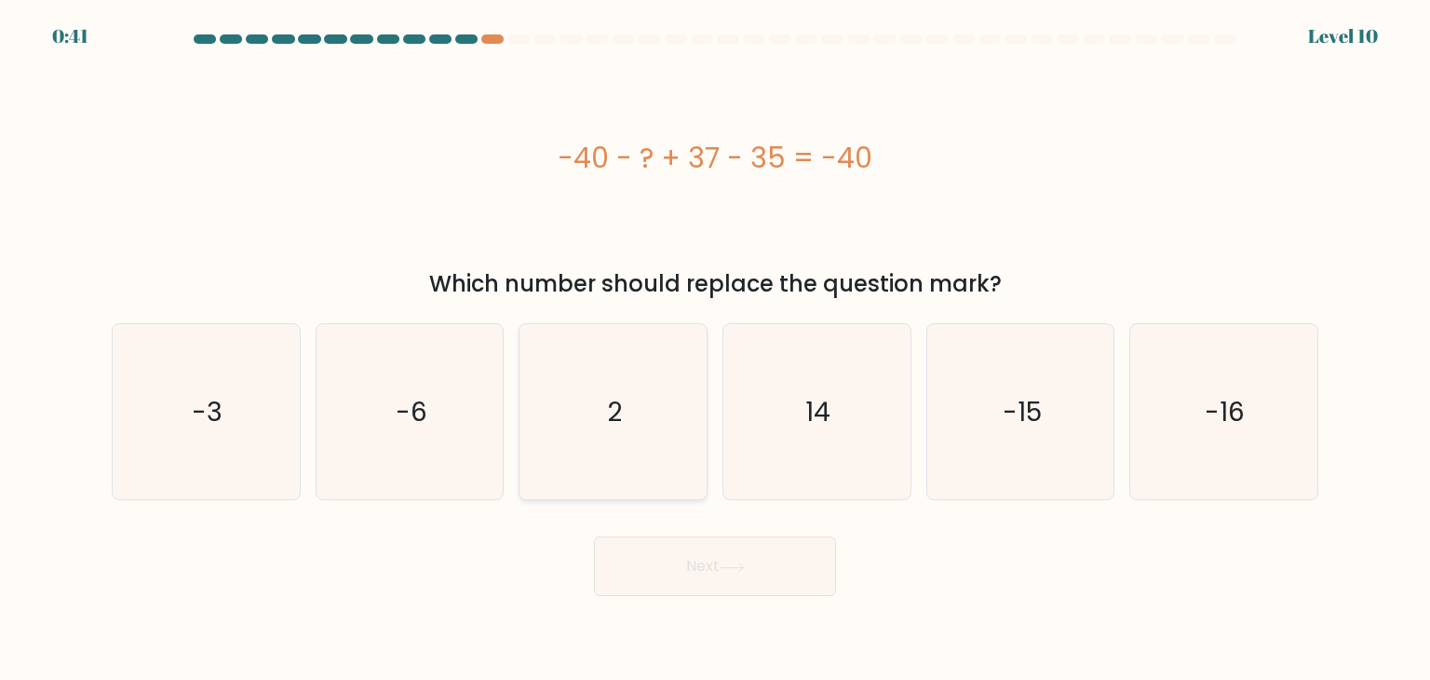
click at [603, 433] on icon "2" at bounding box center [612, 411] width 175 height 175
click at [715, 349] on input "c. 2" at bounding box center [715, 344] width 1 height 9
radio input "true"
click at [742, 559] on button "Next" at bounding box center [715, 566] width 242 height 60
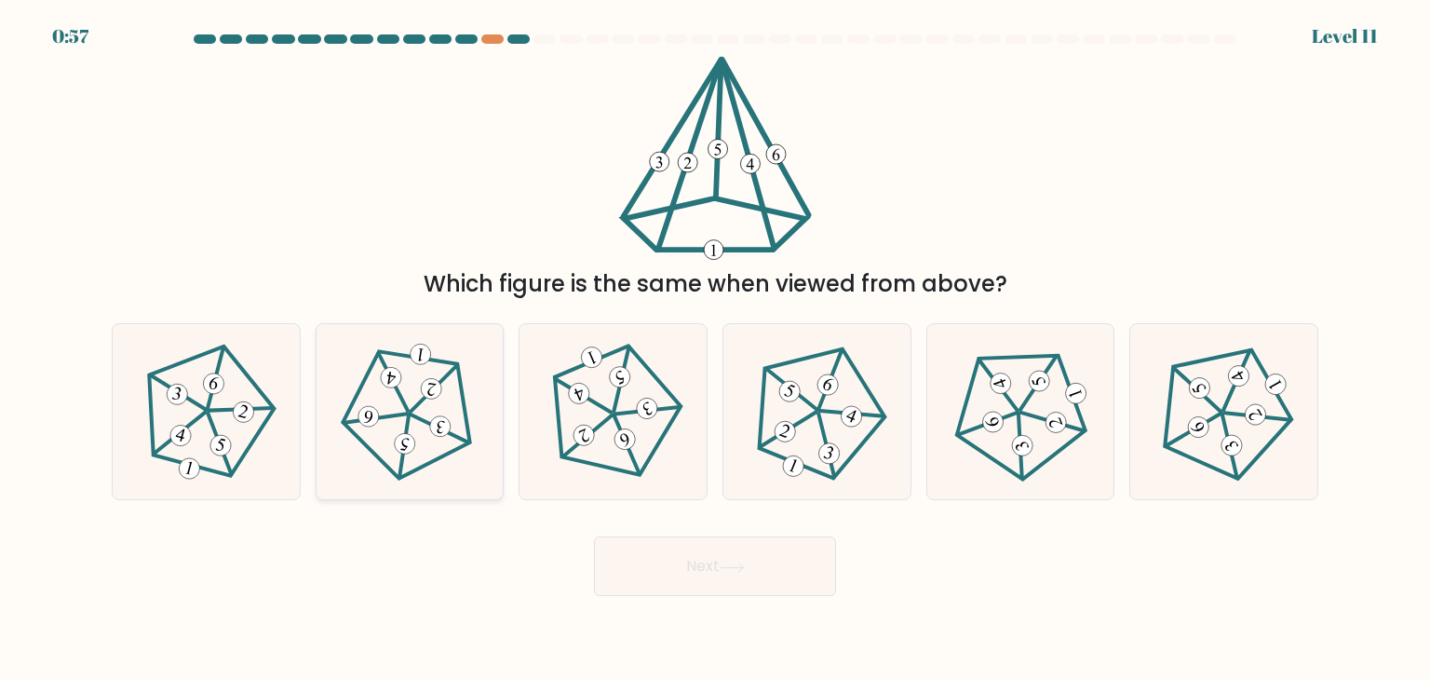
click at [389, 403] on icon at bounding box center [410, 412] width 141 height 141
click at [715, 349] on input "b." at bounding box center [715, 344] width 1 height 9
radio input "true"
click at [707, 582] on button "Next" at bounding box center [715, 566] width 242 height 60
click at [707, 564] on button "Next" at bounding box center [715, 566] width 242 height 60
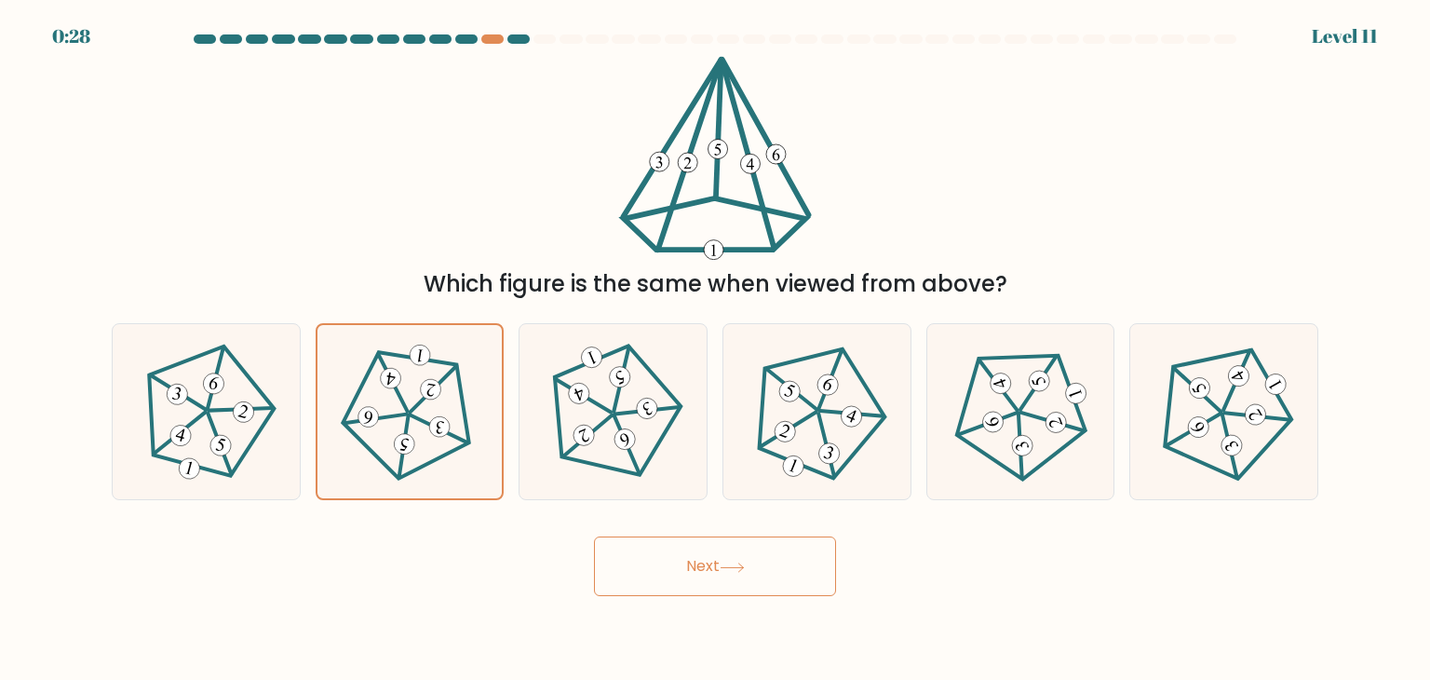
click at [707, 564] on button "Next" at bounding box center [715, 566] width 242 height 60
click at [702, 581] on button "Next" at bounding box center [715, 566] width 242 height 60
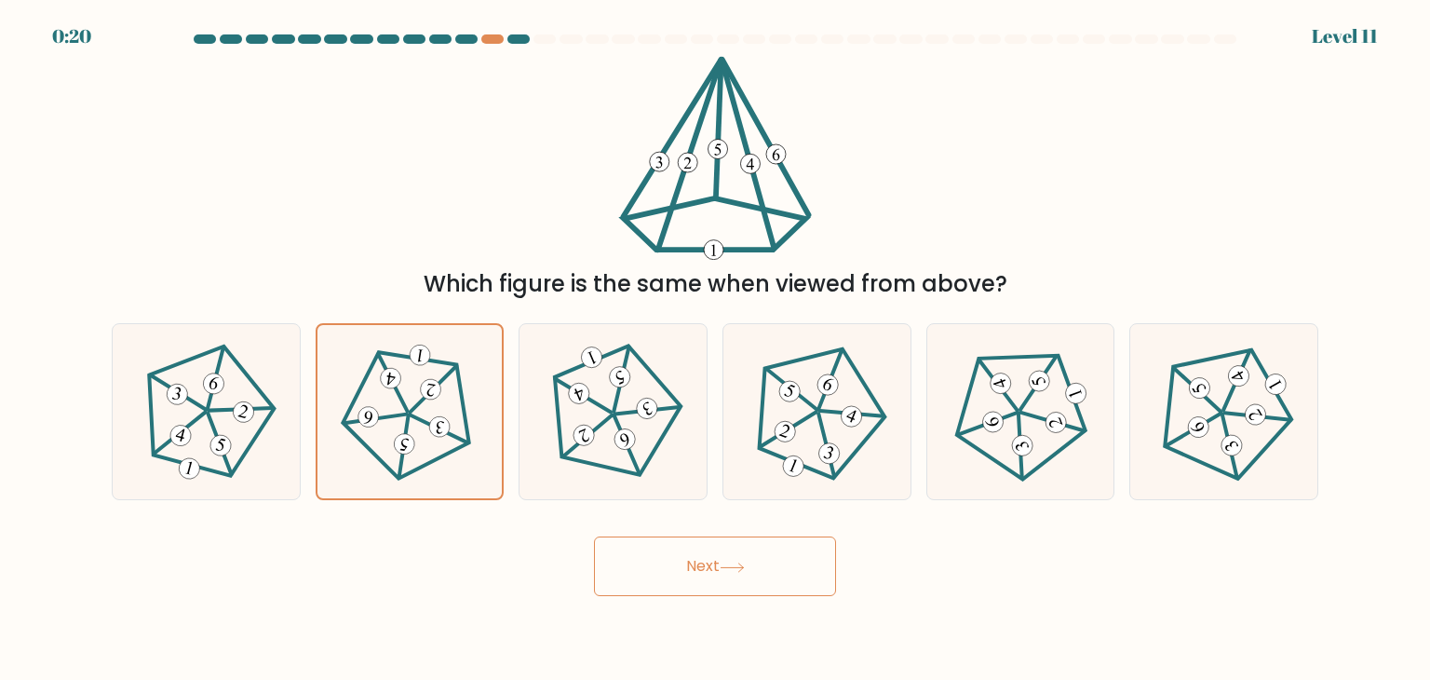
click at [702, 581] on button "Next" at bounding box center [715, 566] width 242 height 60
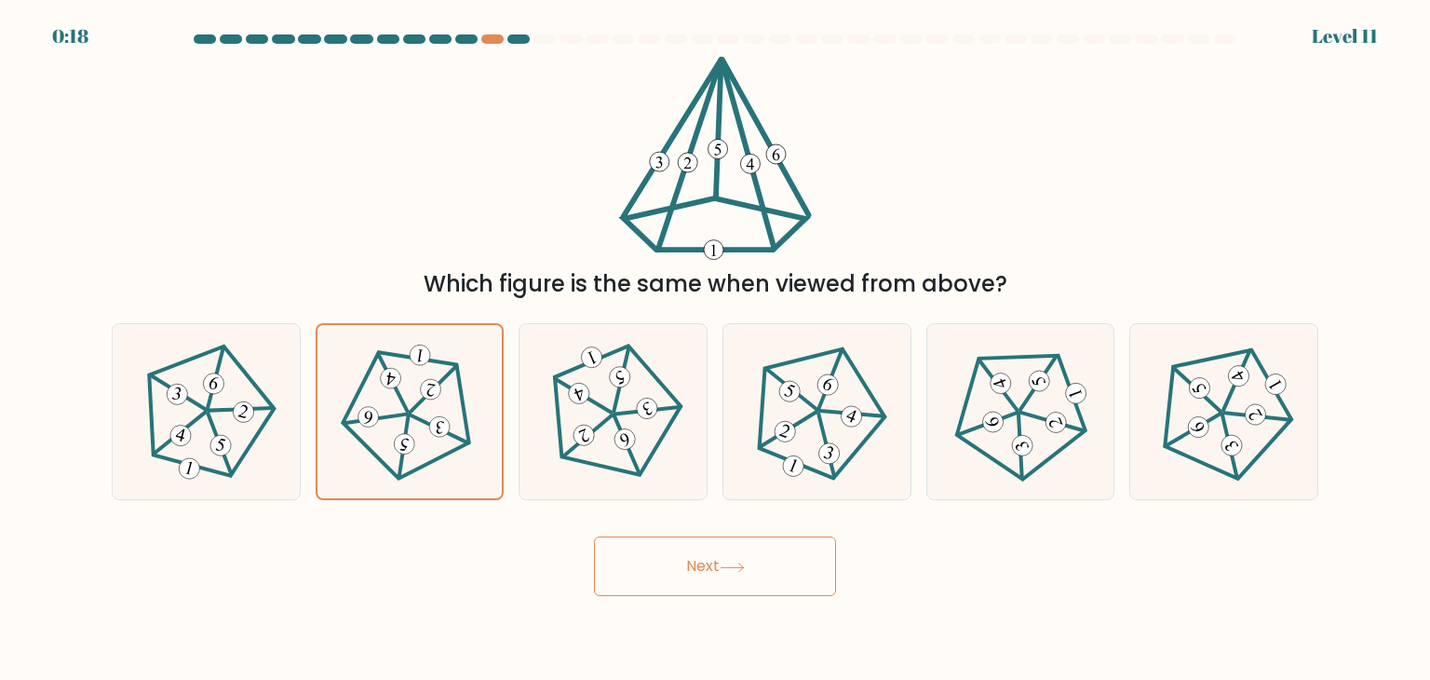
click at [702, 581] on button "Next" at bounding box center [715, 566] width 242 height 60
click at [726, 566] on icon at bounding box center [732, 567] width 25 height 10
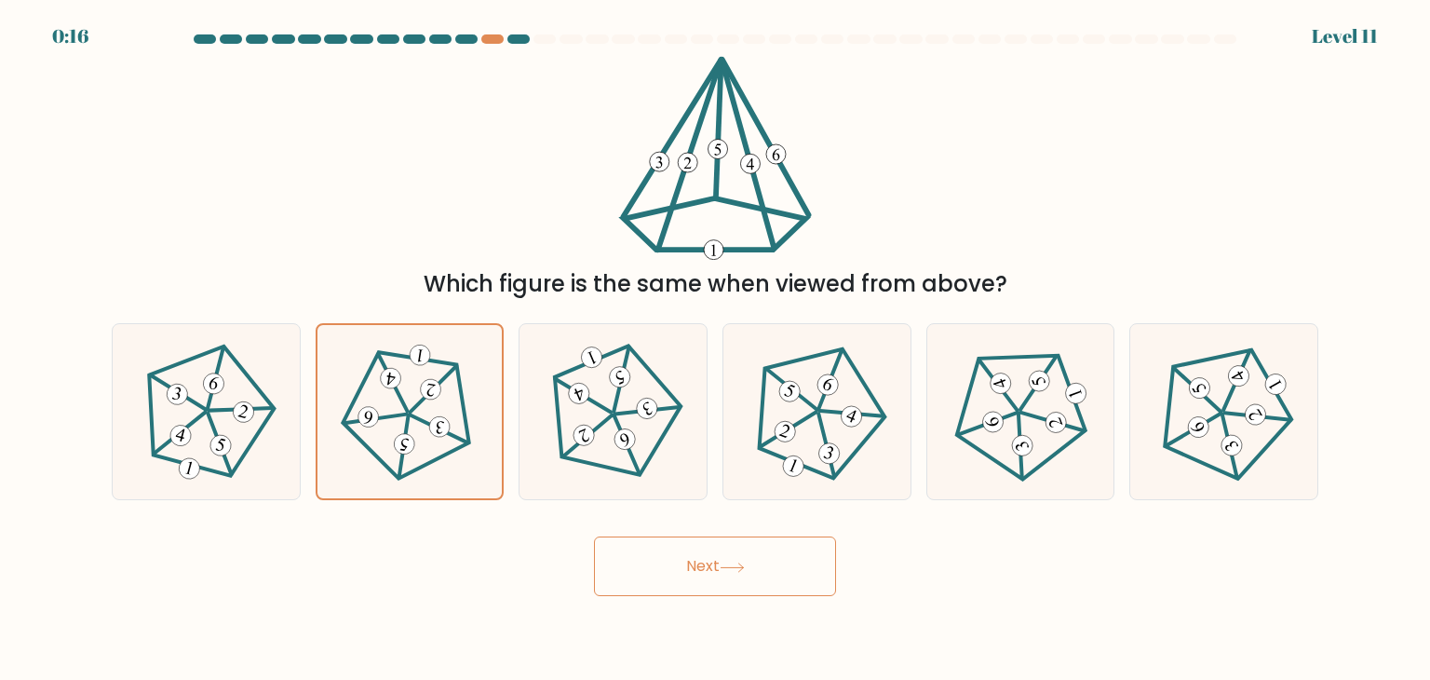
click at [726, 566] on icon at bounding box center [732, 567] width 25 height 10
drag, startPoint x: 726, startPoint y: 566, endPoint x: 674, endPoint y: 546, distance: 56.0
click at [674, 546] on button "Next" at bounding box center [715, 566] width 242 height 60
click at [696, 559] on button "Next" at bounding box center [715, 566] width 242 height 60
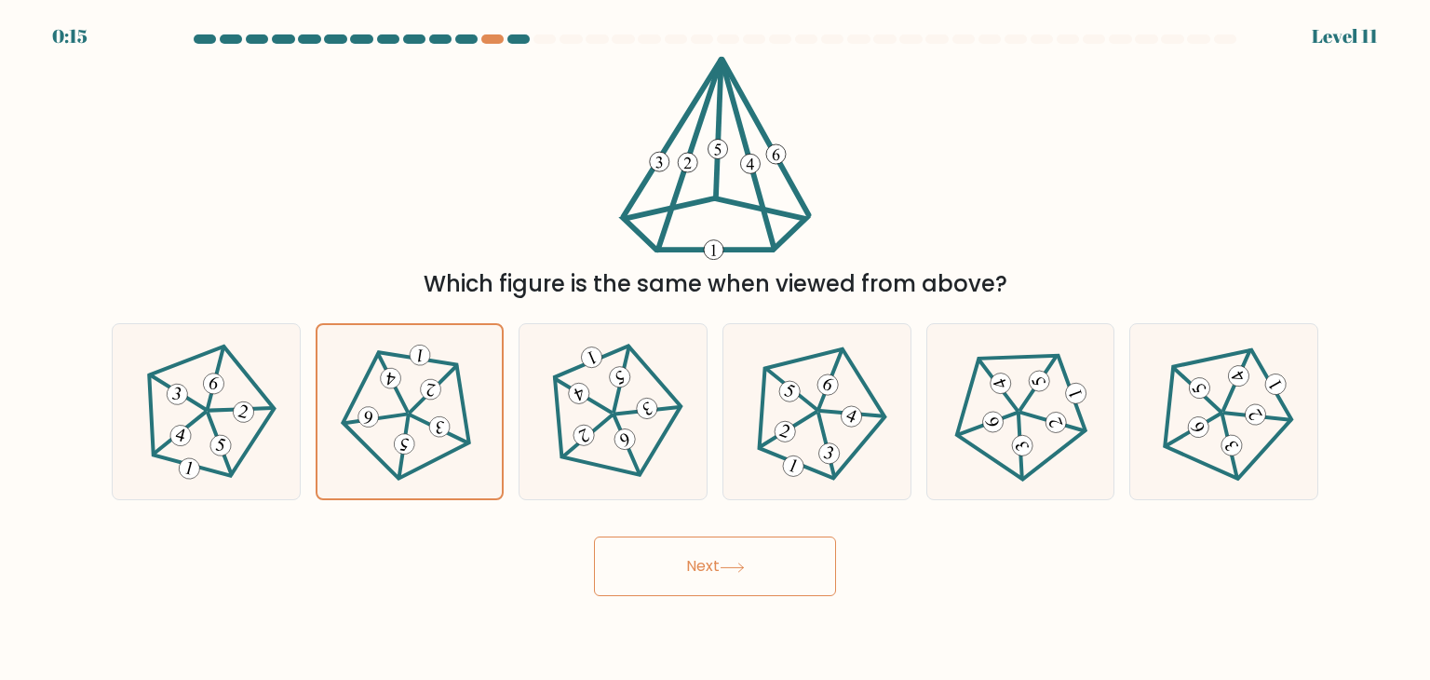
click at [696, 559] on button "Next" at bounding box center [715, 566] width 242 height 60
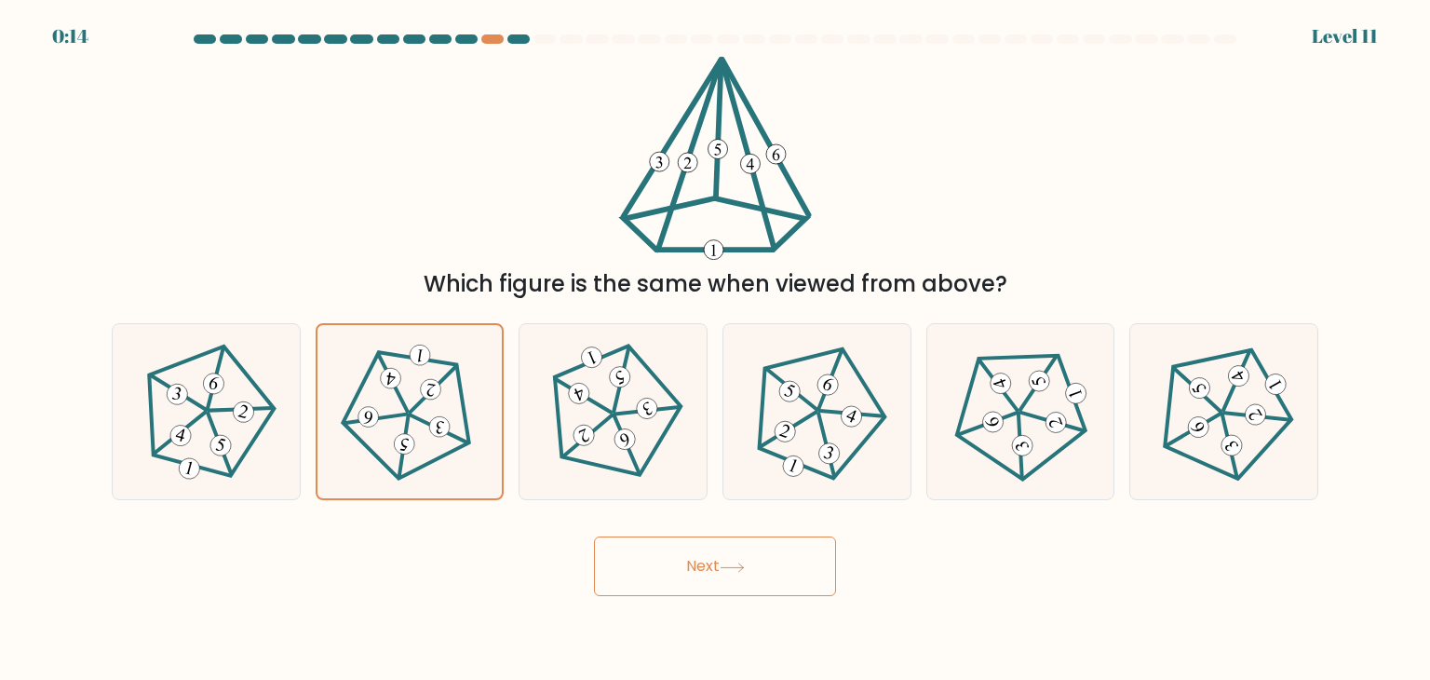
click at [696, 559] on button "Next" at bounding box center [715, 566] width 242 height 60
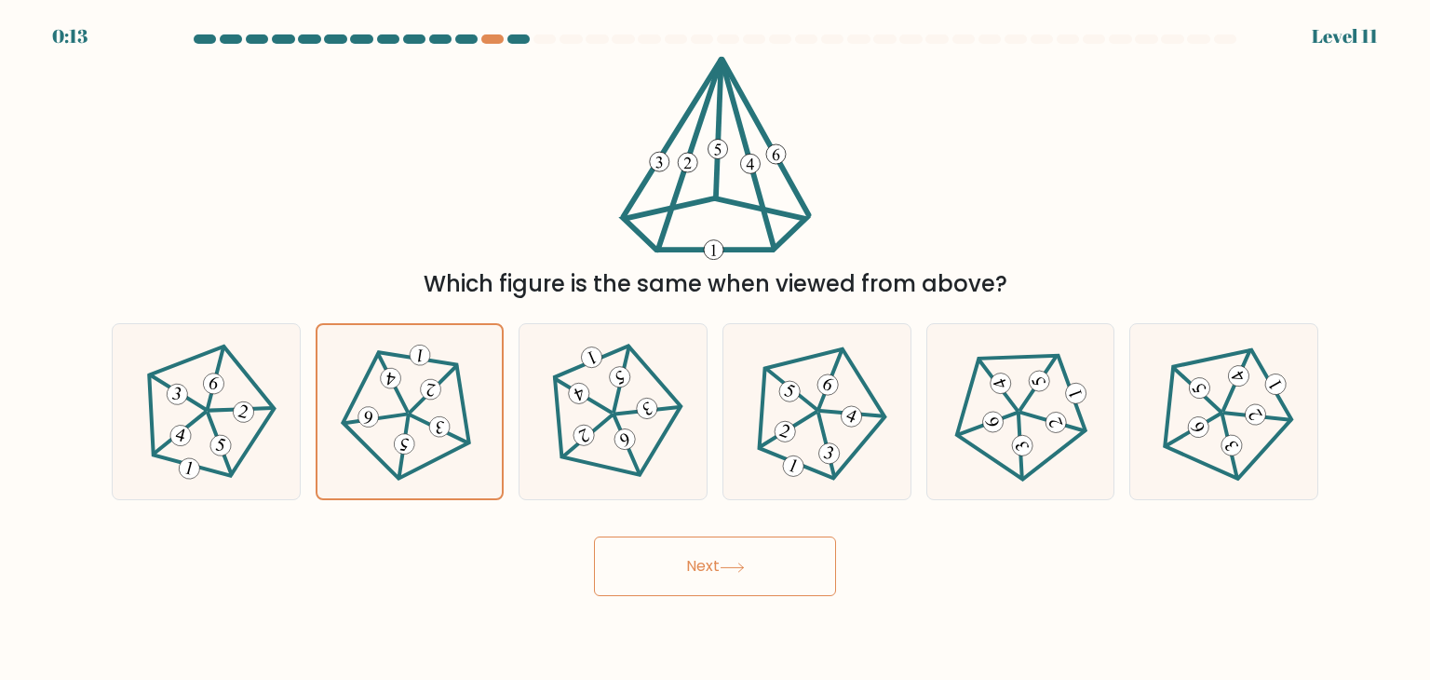
click at [696, 559] on button "Next" at bounding box center [715, 566] width 242 height 60
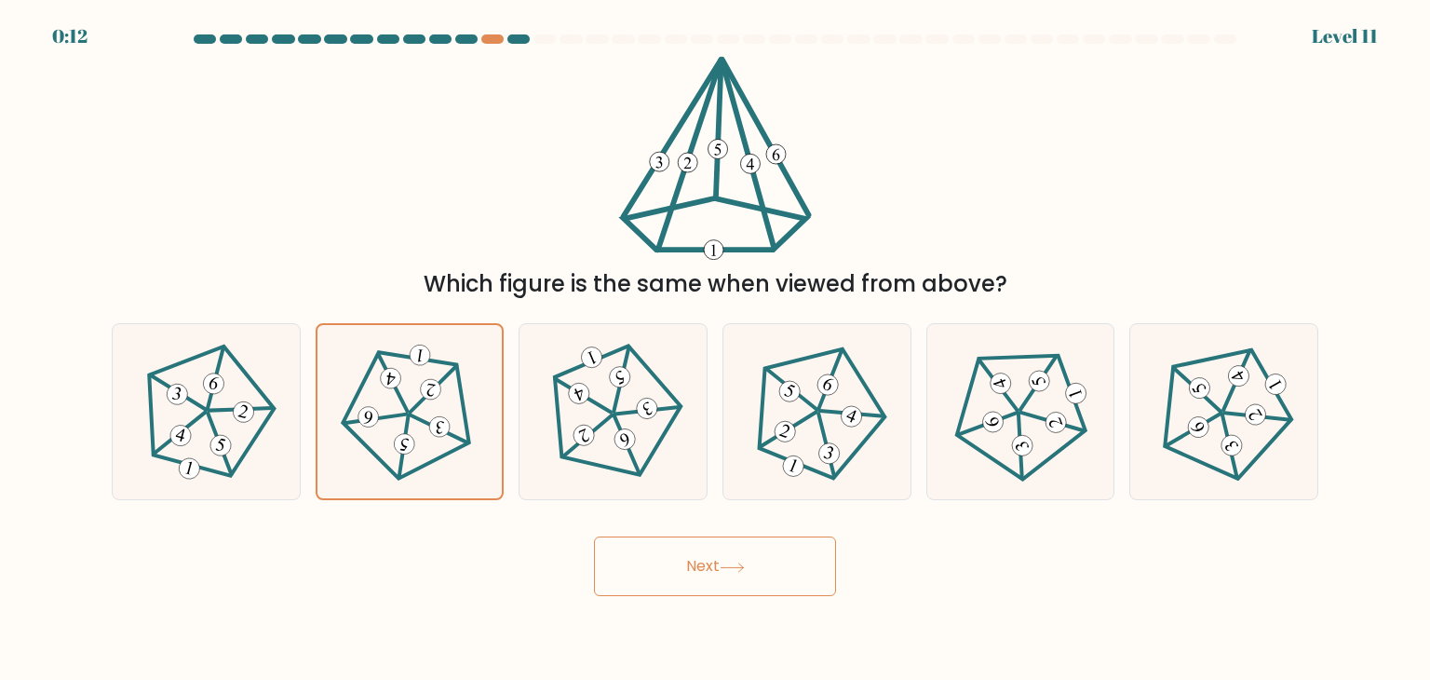
click at [696, 559] on button "Next" at bounding box center [715, 566] width 242 height 60
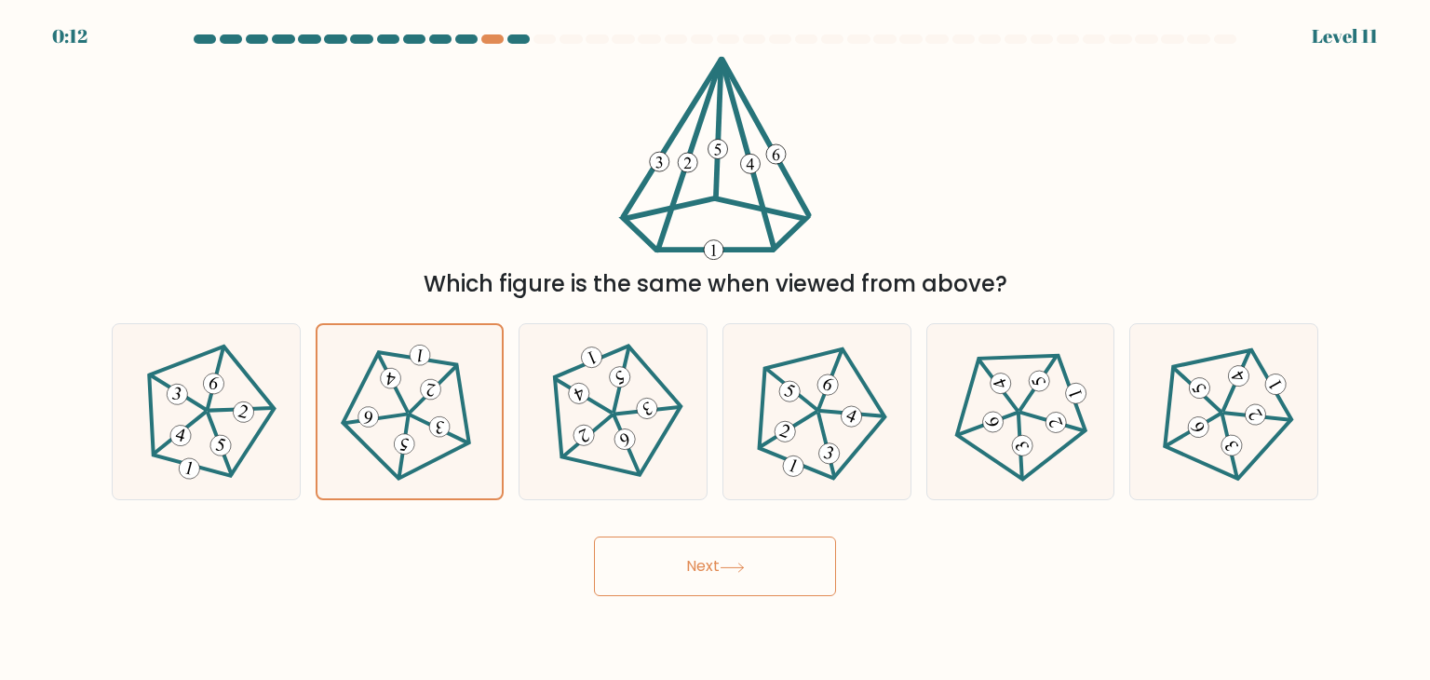
click at [696, 559] on button "Next" at bounding box center [715, 566] width 242 height 60
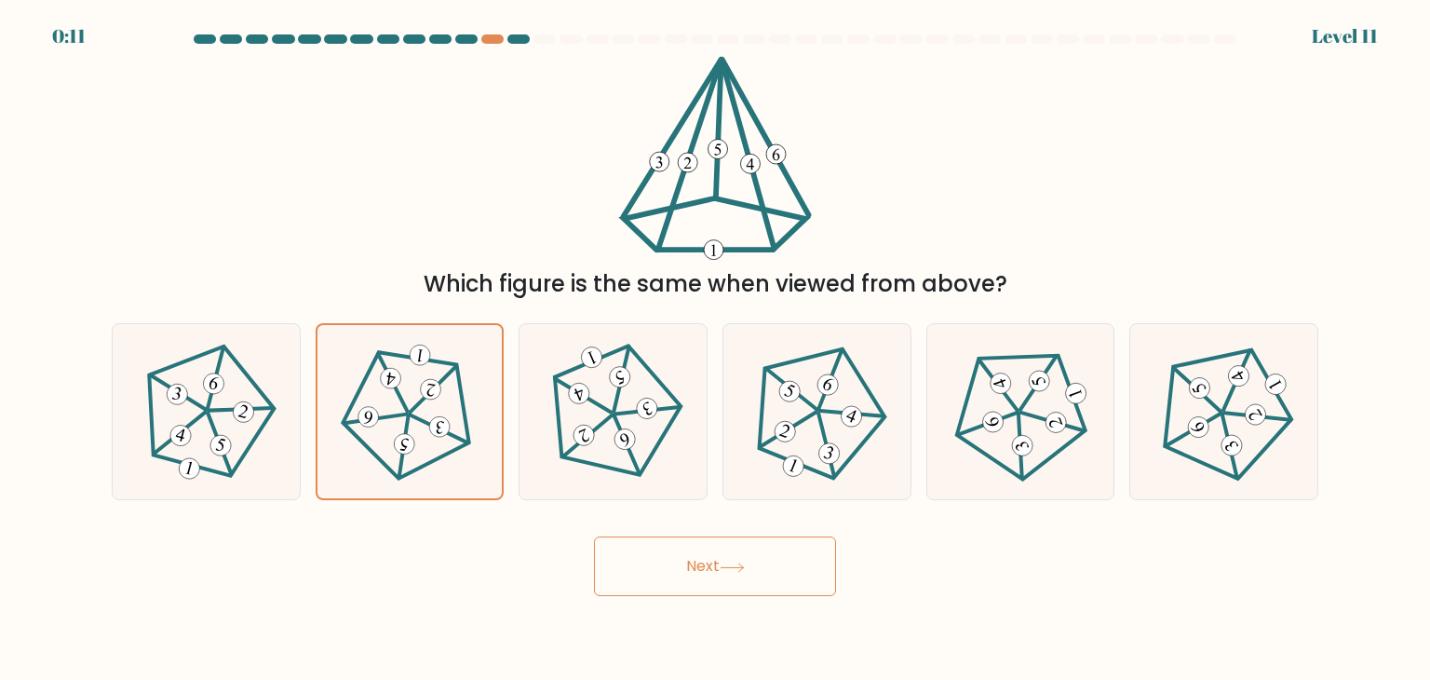
click at [696, 559] on button "Next" at bounding box center [715, 566] width 242 height 60
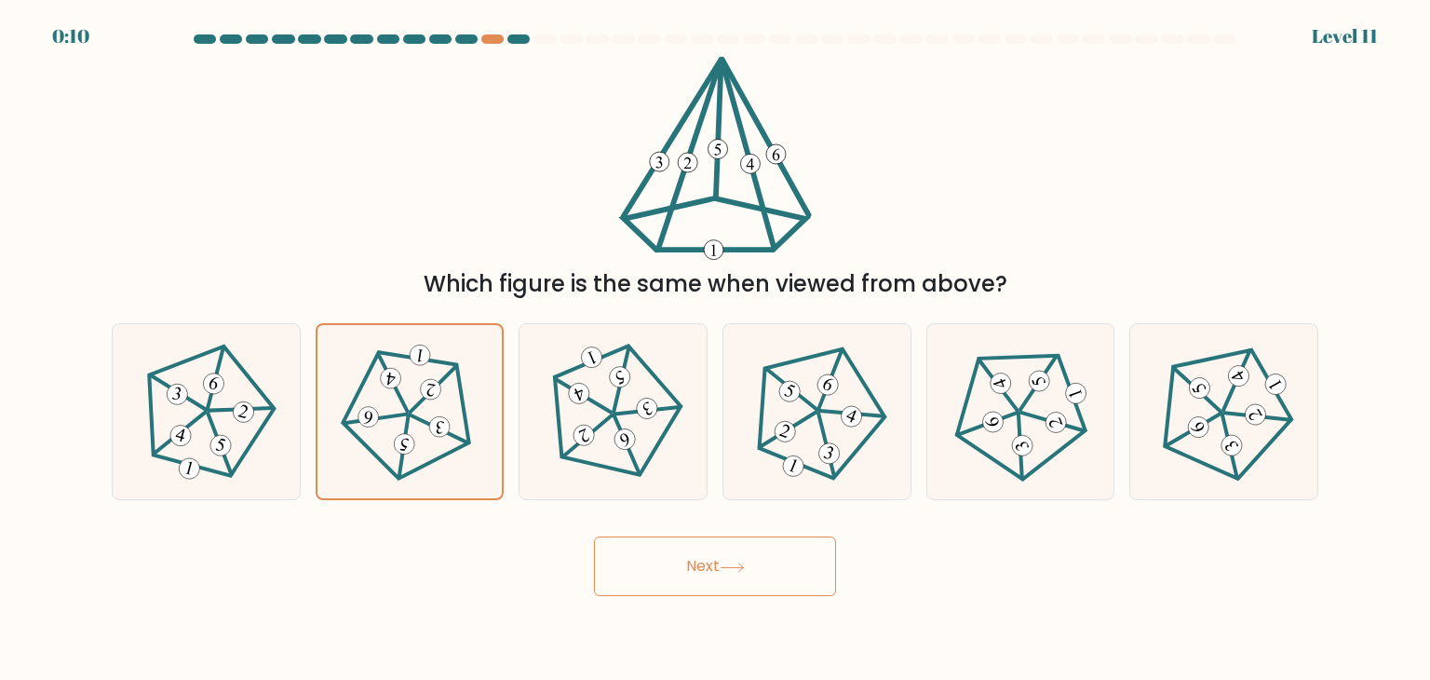
click at [696, 559] on button "Next" at bounding box center [715, 566] width 242 height 60
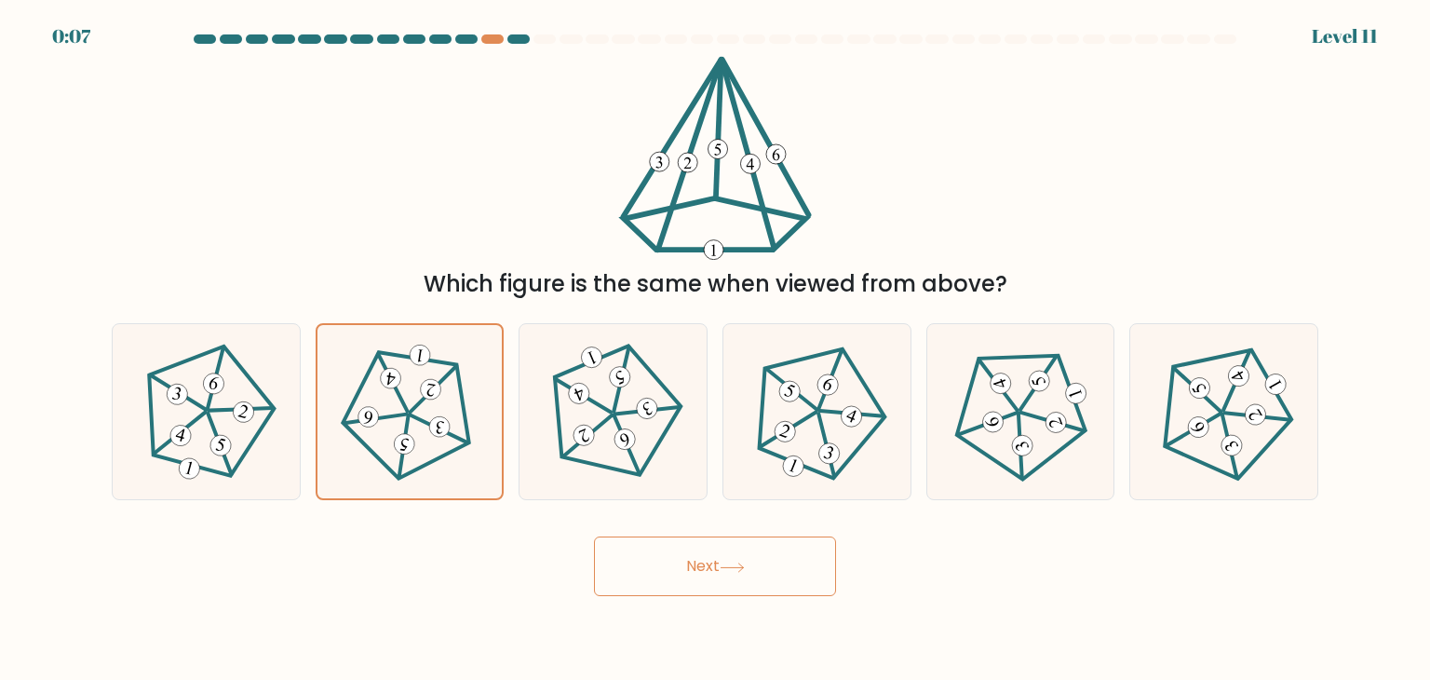
click at [659, 577] on button "Next" at bounding box center [715, 566] width 242 height 60
click at [738, 573] on button "Next" at bounding box center [715, 566] width 242 height 60
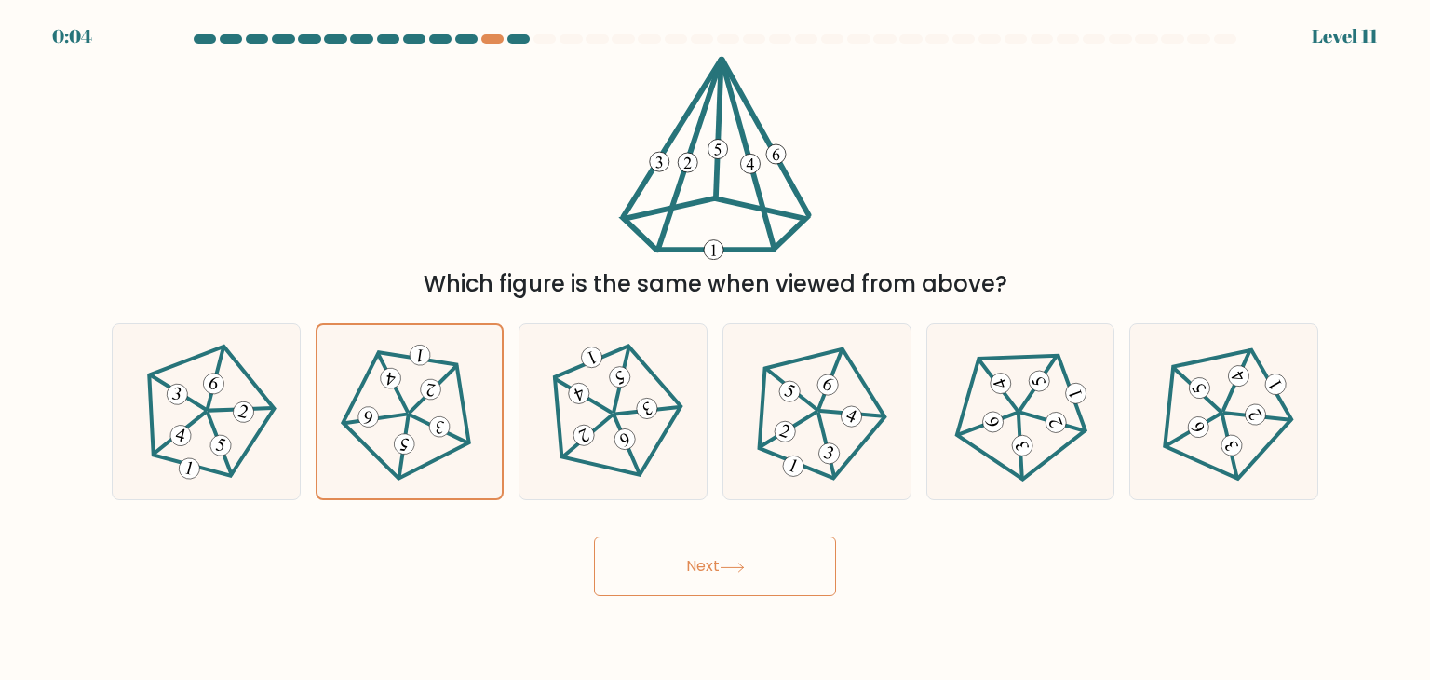
click at [738, 573] on button "Next" at bounding box center [715, 566] width 242 height 60
click at [594, 536] on button "Next" at bounding box center [715, 566] width 242 height 60
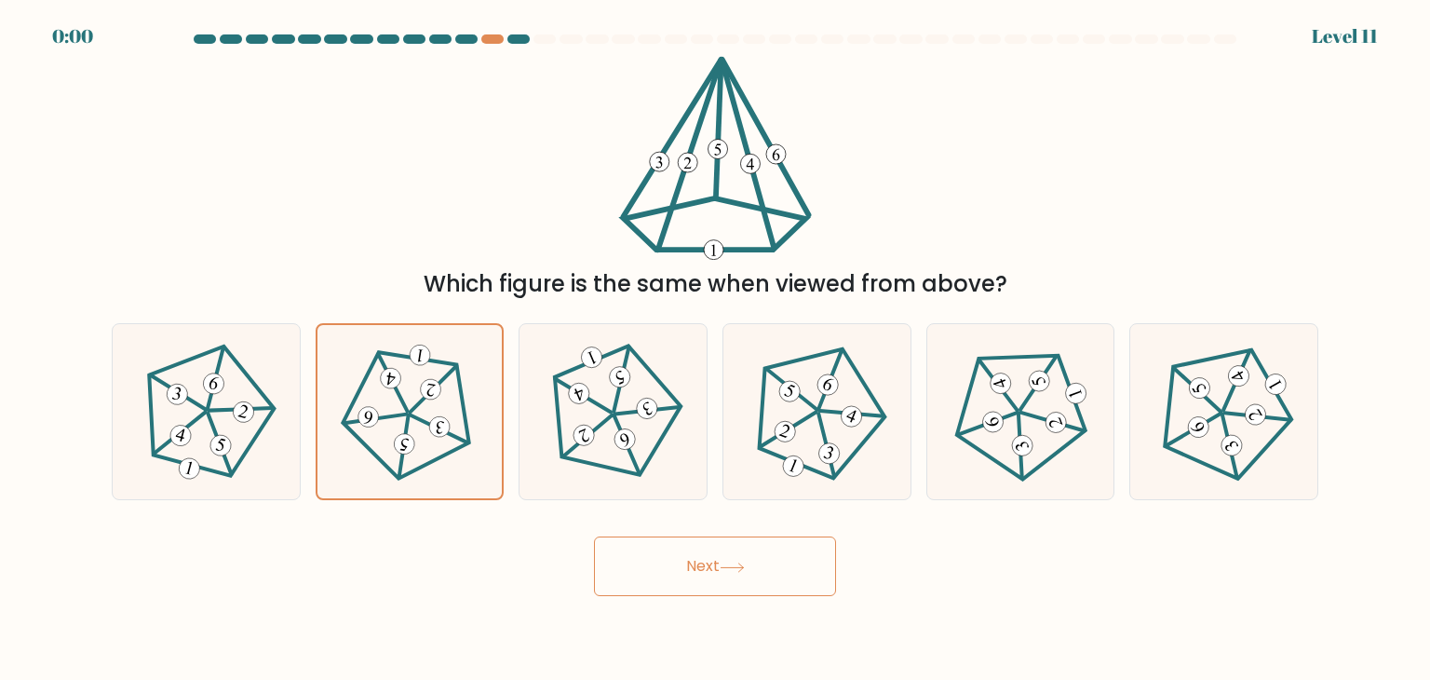
click at [733, 562] on div "Next" at bounding box center [715, 559] width 1229 height 74
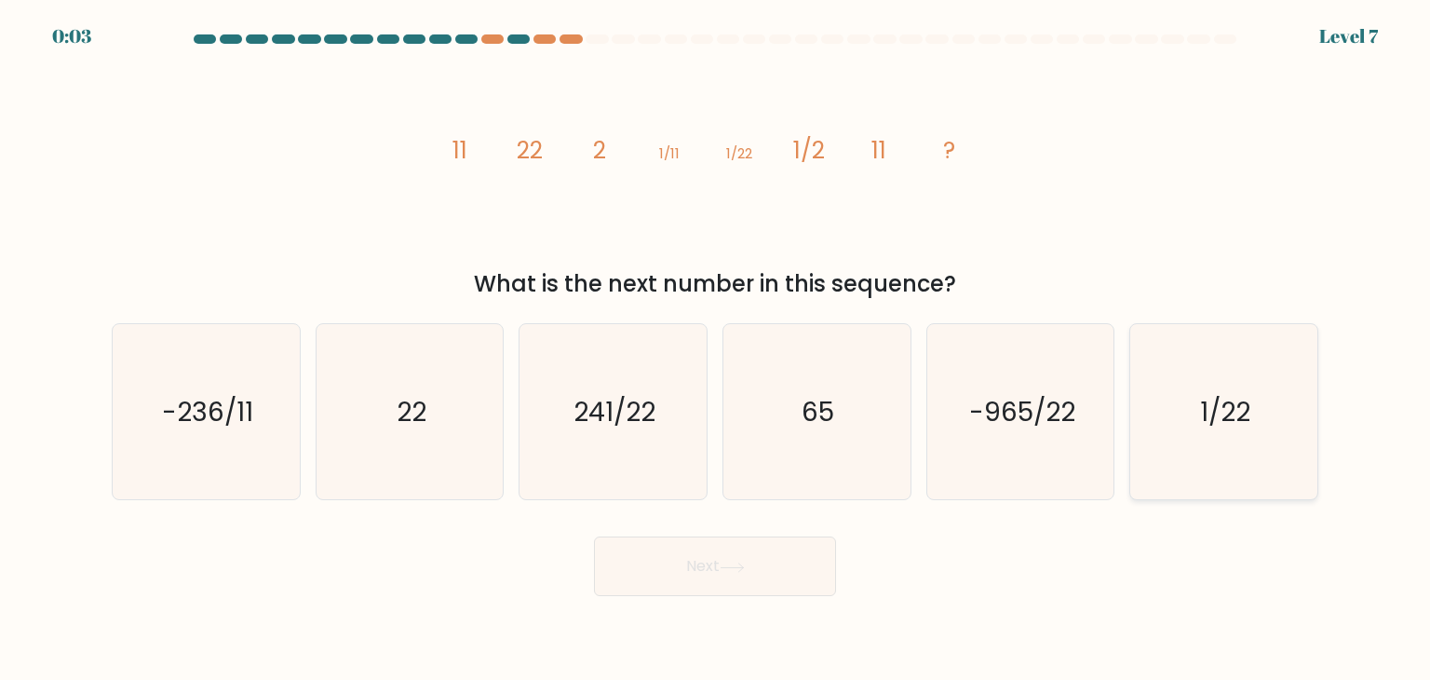
click at [1180, 440] on icon "1/22" at bounding box center [1223, 411] width 175 height 175
click at [716, 349] on input "f. 1/22" at bounding box center [715, 344] width 1 height 9
radio input "true"
click at [770, 556] on button "Next" at bounding box center [715, 566] width 242 height 60
click at [707, 575] on button "Next" at bounding box center [715, 566] width 242 height 60
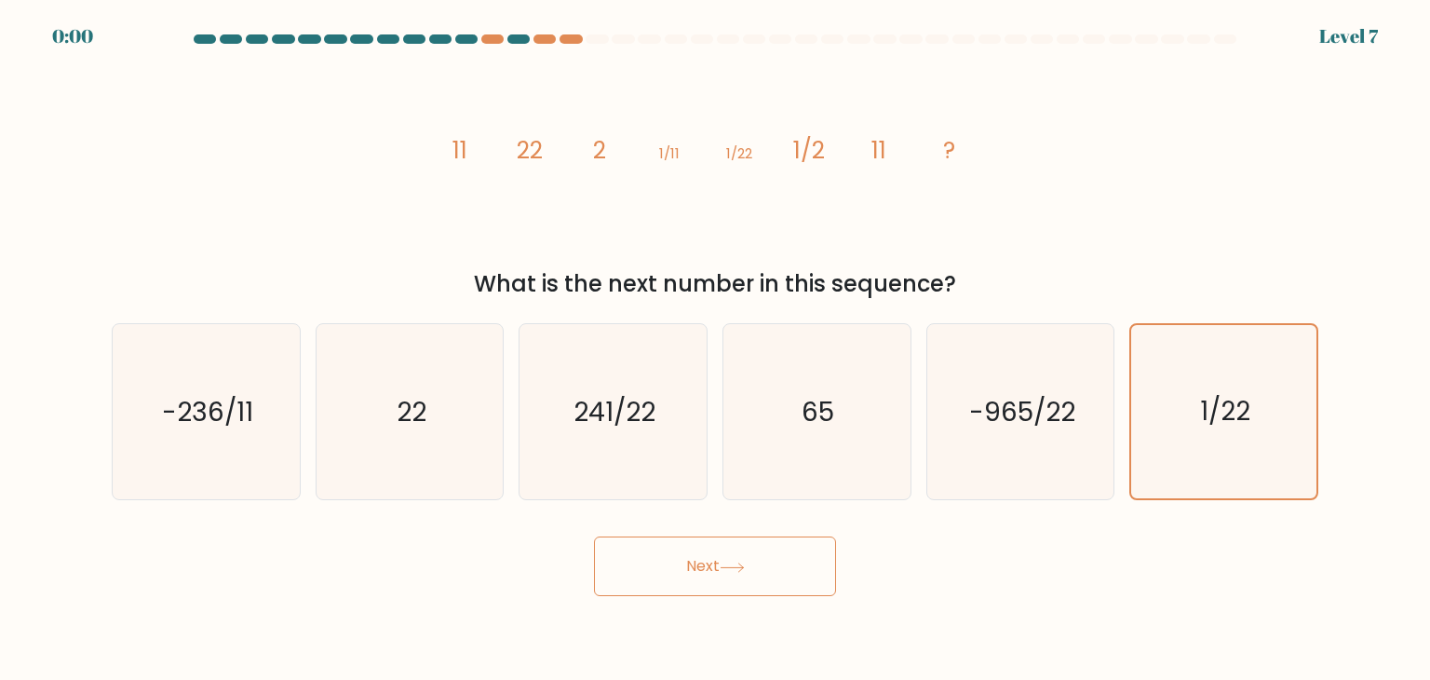
click at [707, 575] on button "Next" at bounding box center [715, 566] width 242 height 60
